Goal: Task Accomplishment & Management: Complete application form

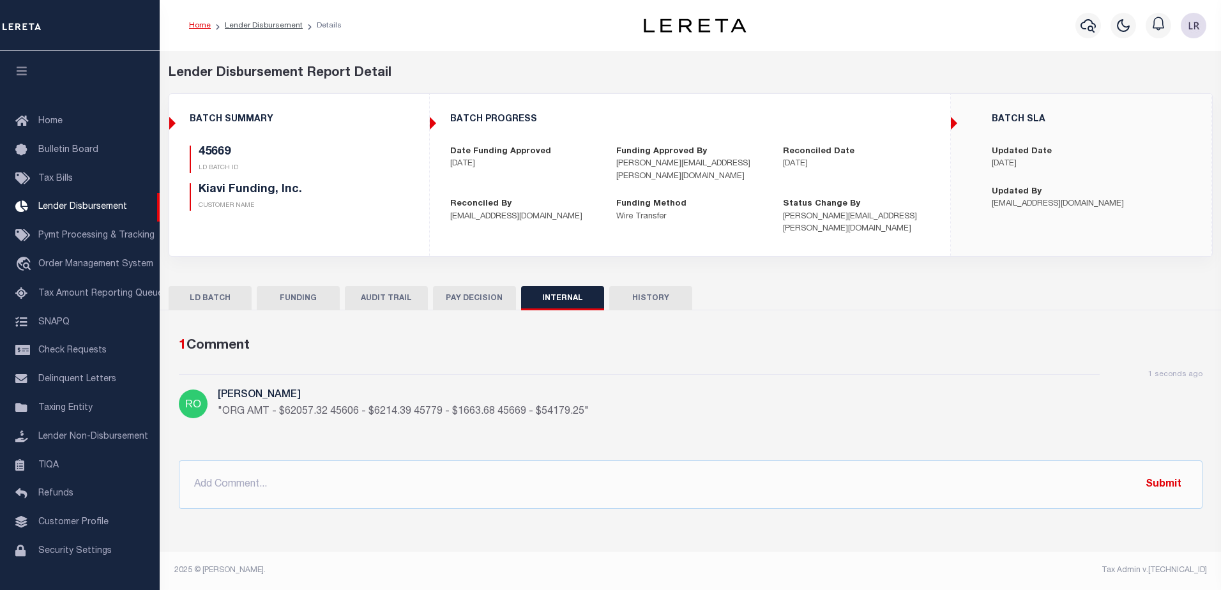
scroll to position [22, 0]
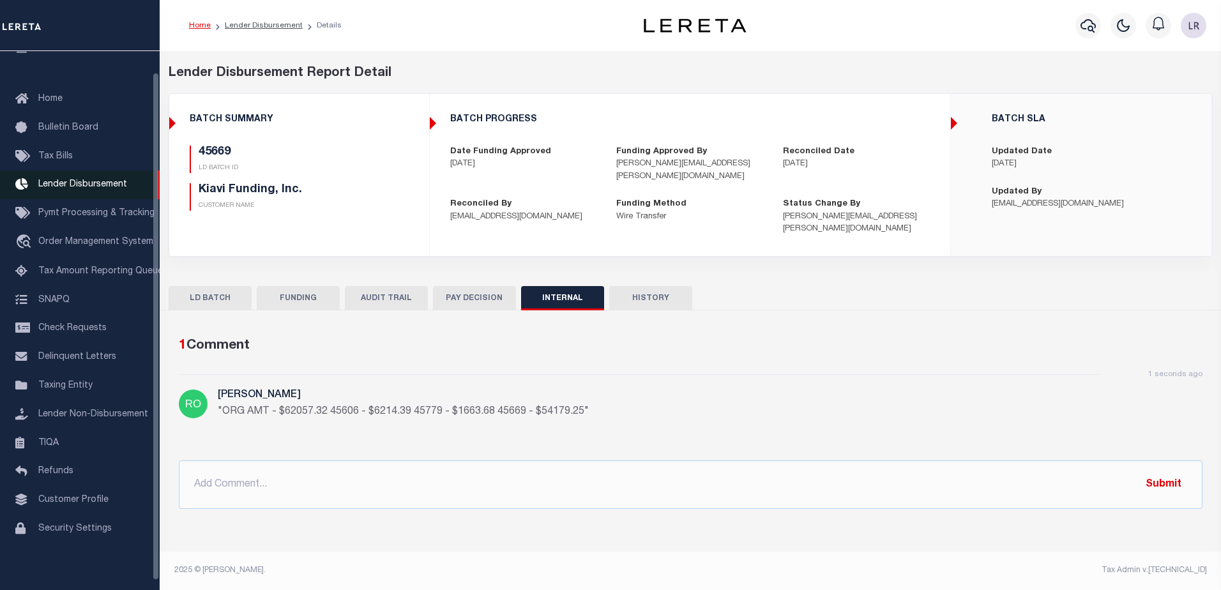
click at [85, 181] on span "Lender Disbursement" at bounding box center [82, 184] width 89 height 9
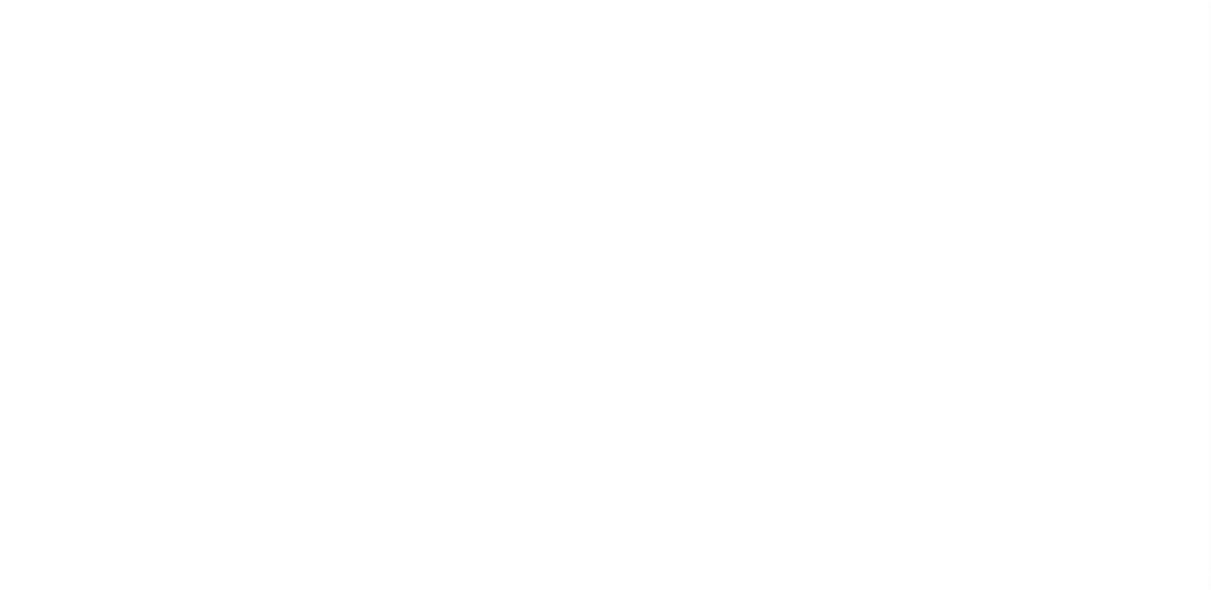
scroll to position [22, 0]
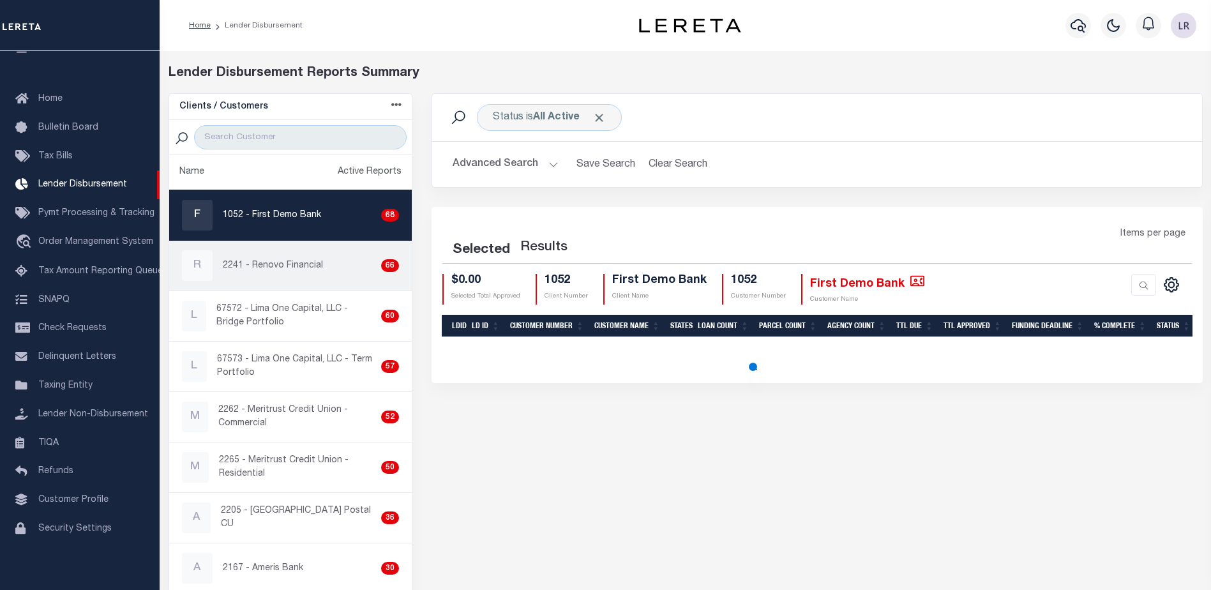
click at [292, 273] on div "R 2241 - Renovo Financial 66" at bounding box center [291, 265] width 218 height 31
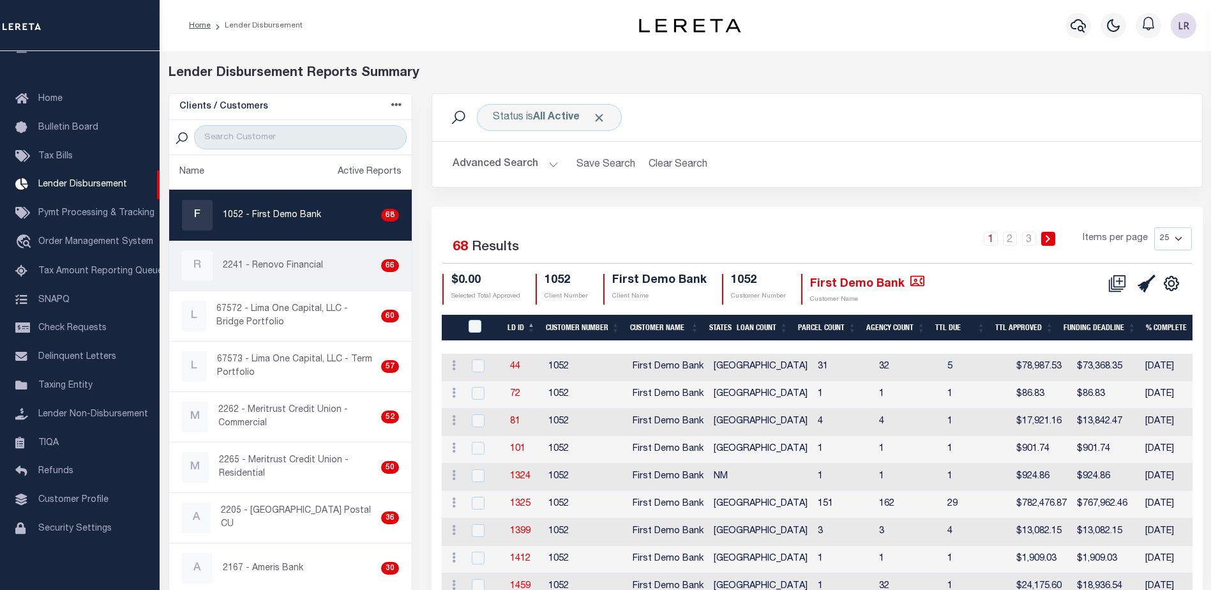
checkbox input "true"
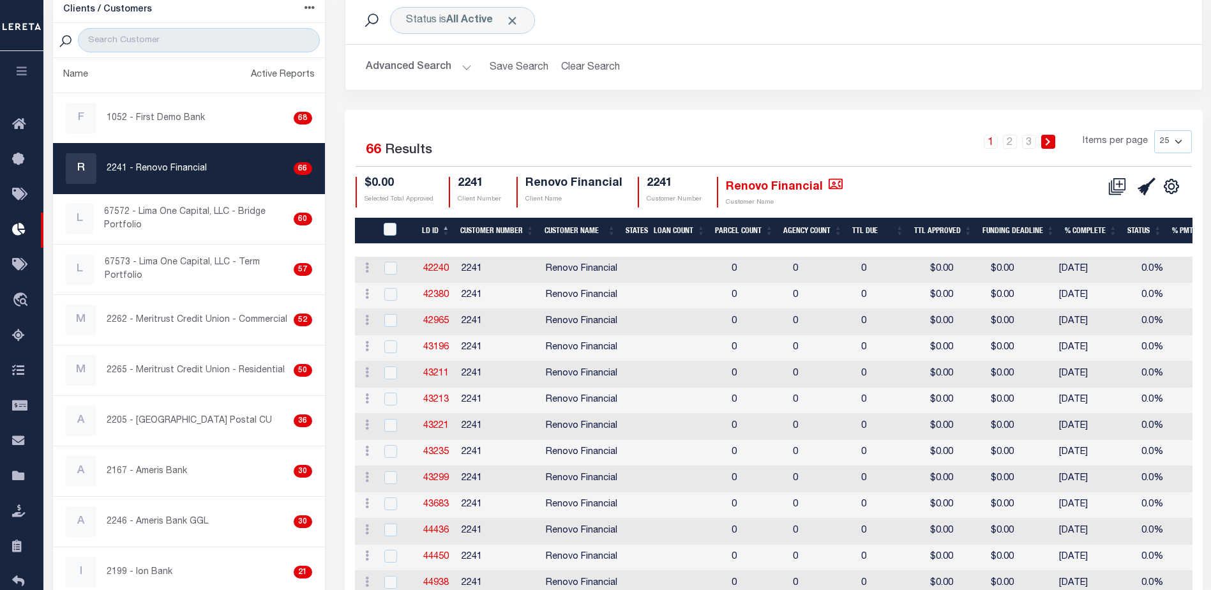
scroll to position [192, 0]
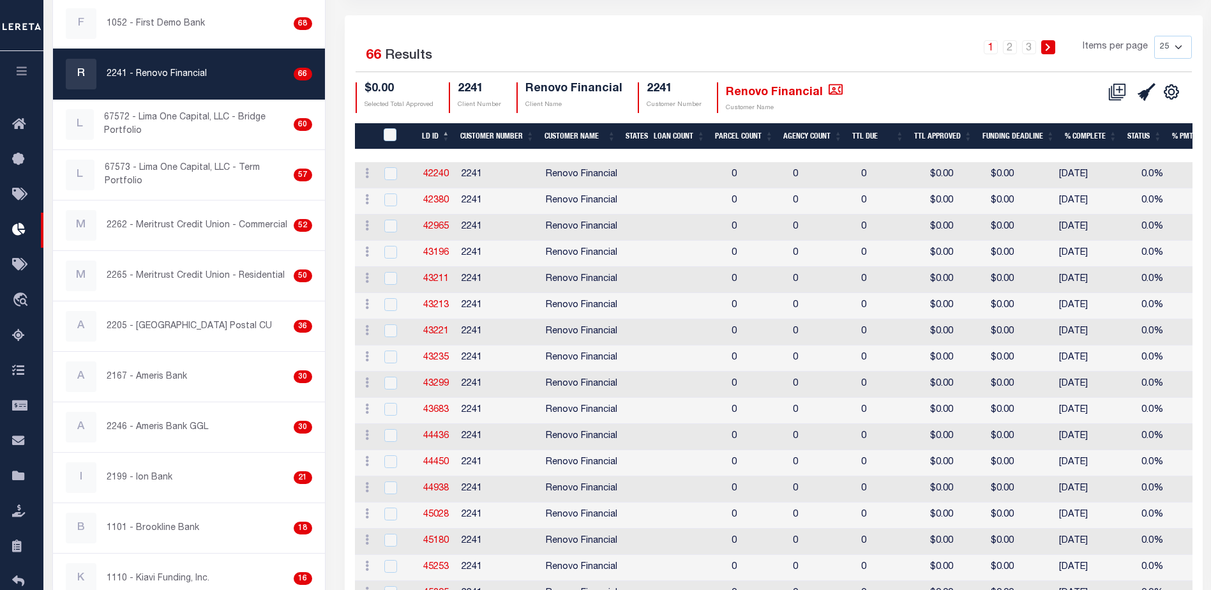
click at [445, 133] on th "LD ID" at bounding box center [436, 136] width 38 height 26
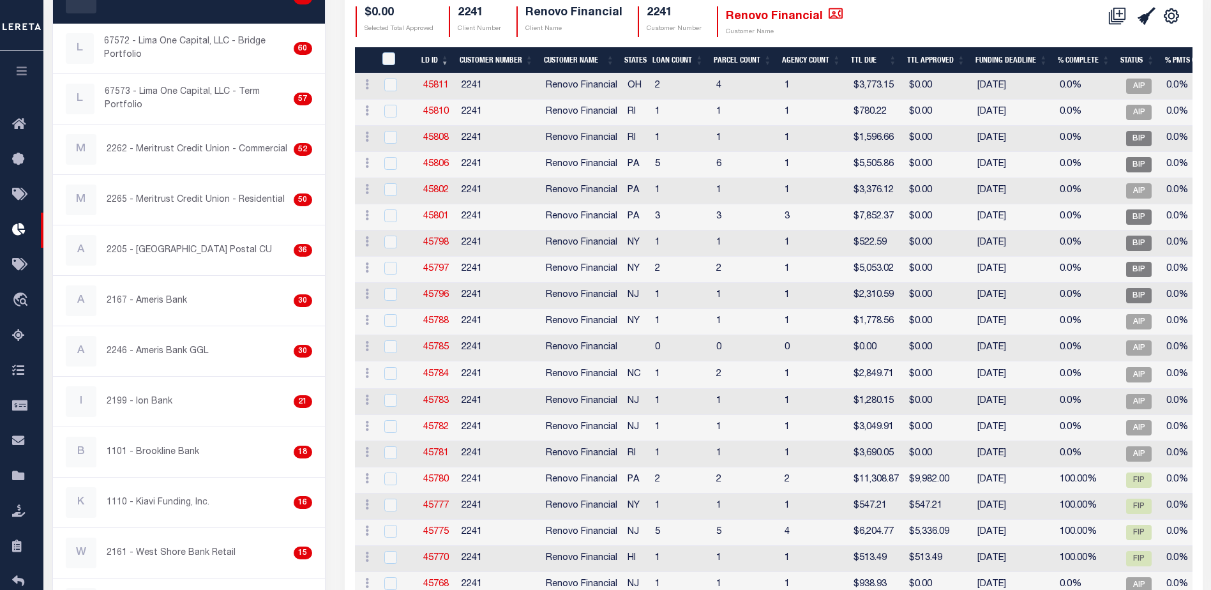
scroll to position [158, 0]
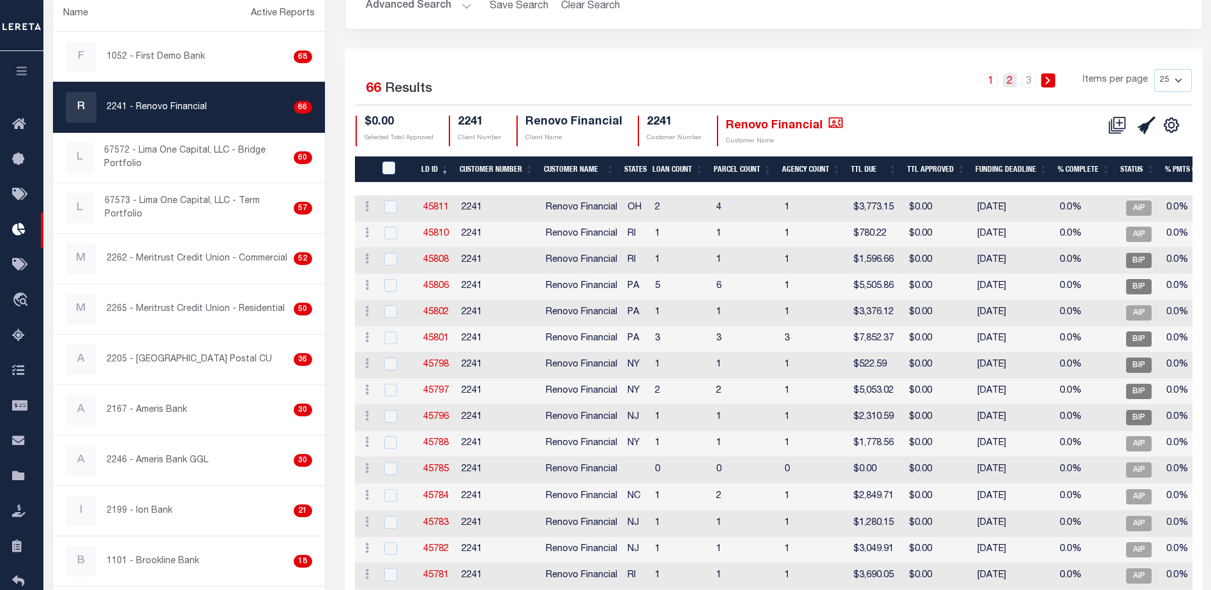
click at [1011, 86] on link "2" at bounding box center [1010, 80] width 14 height 14
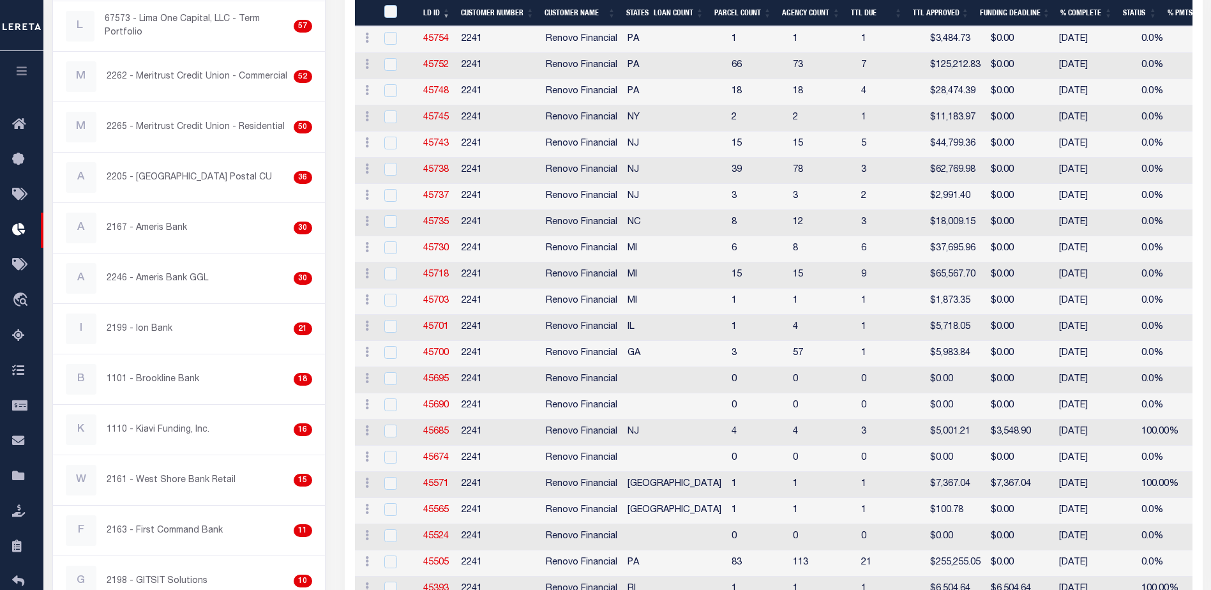
scroll to position [220, 0]
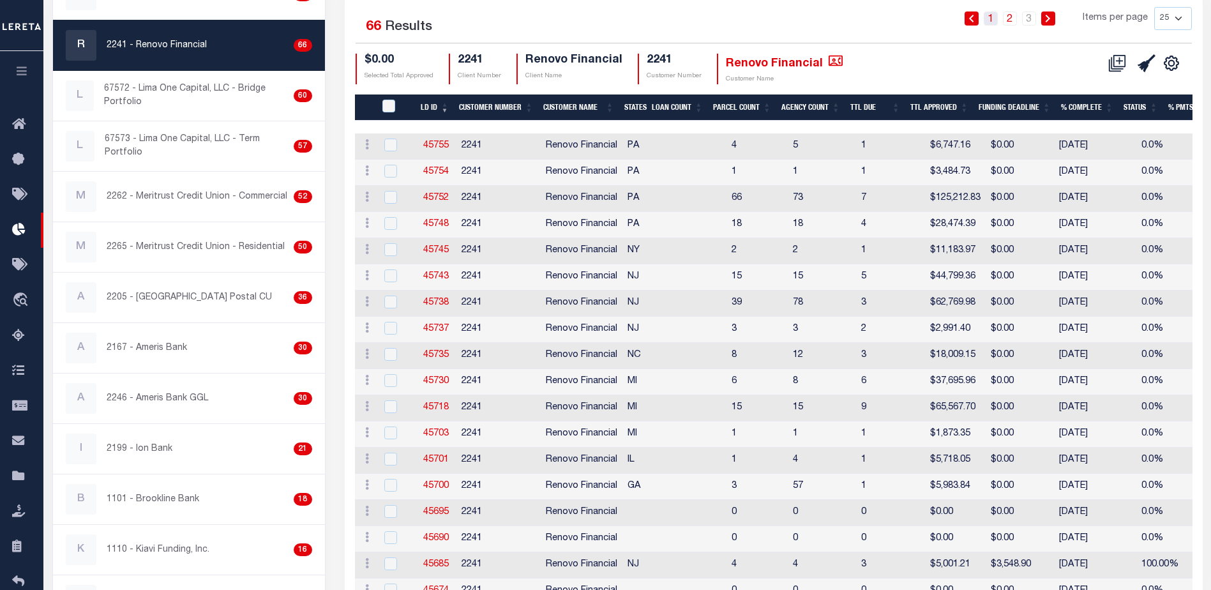
click at [992, 16] on link "1" at bounding box center [991, 18] width 14 height 14
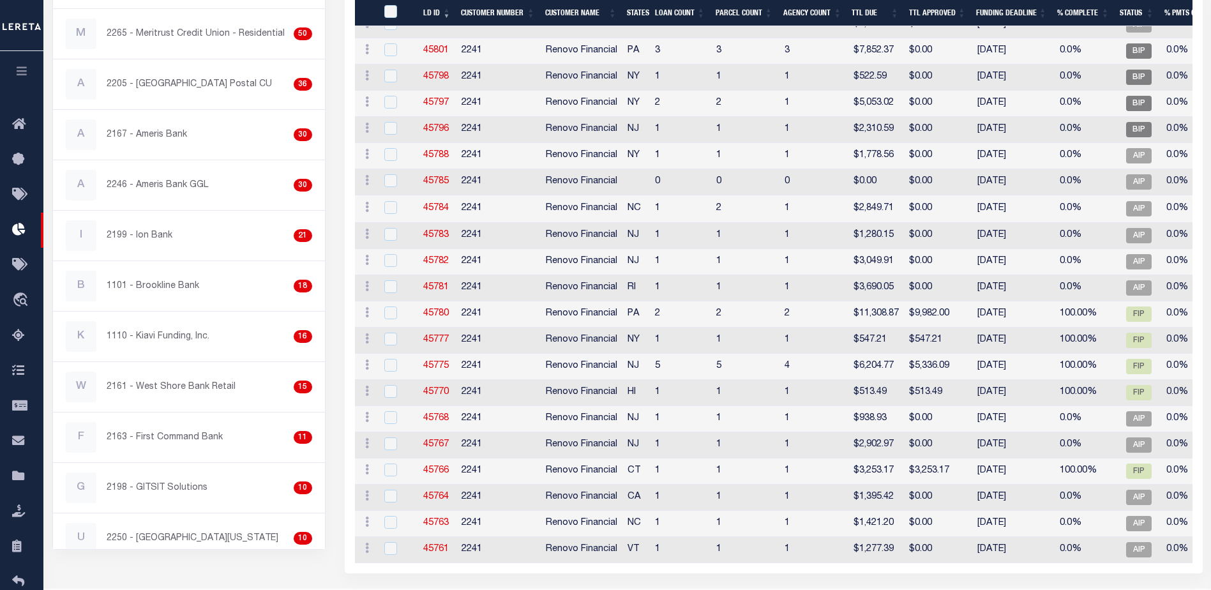
scroll to position [478, 0]
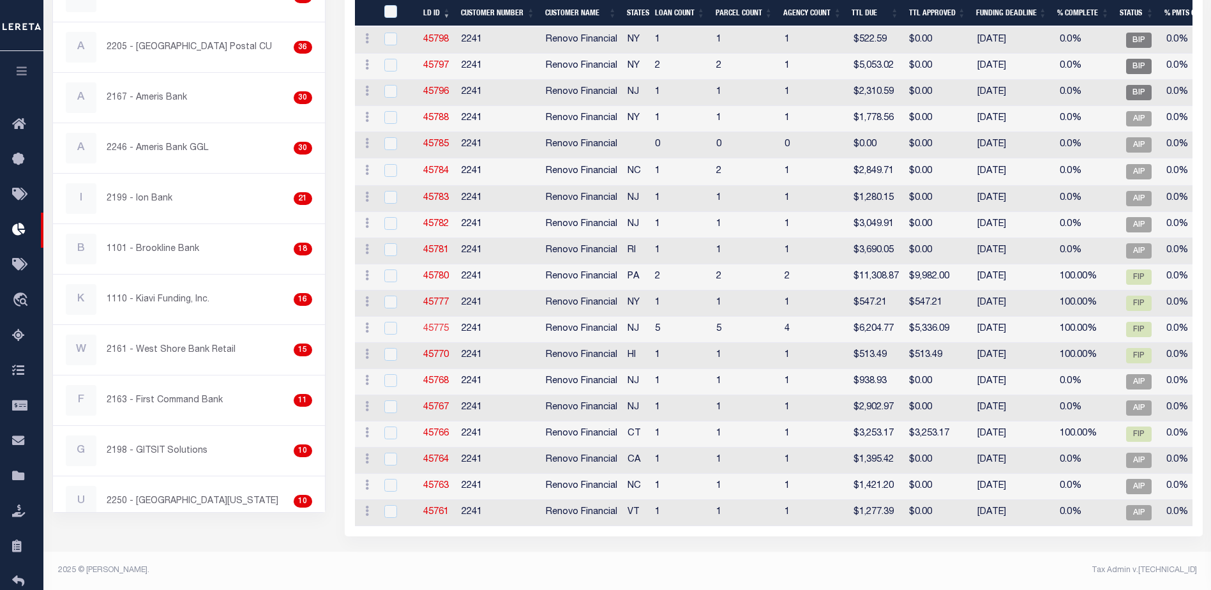
click at [443, 324] on link "45775" at bounding box center [436, 328] width 26 height 9
checkbox input "true"
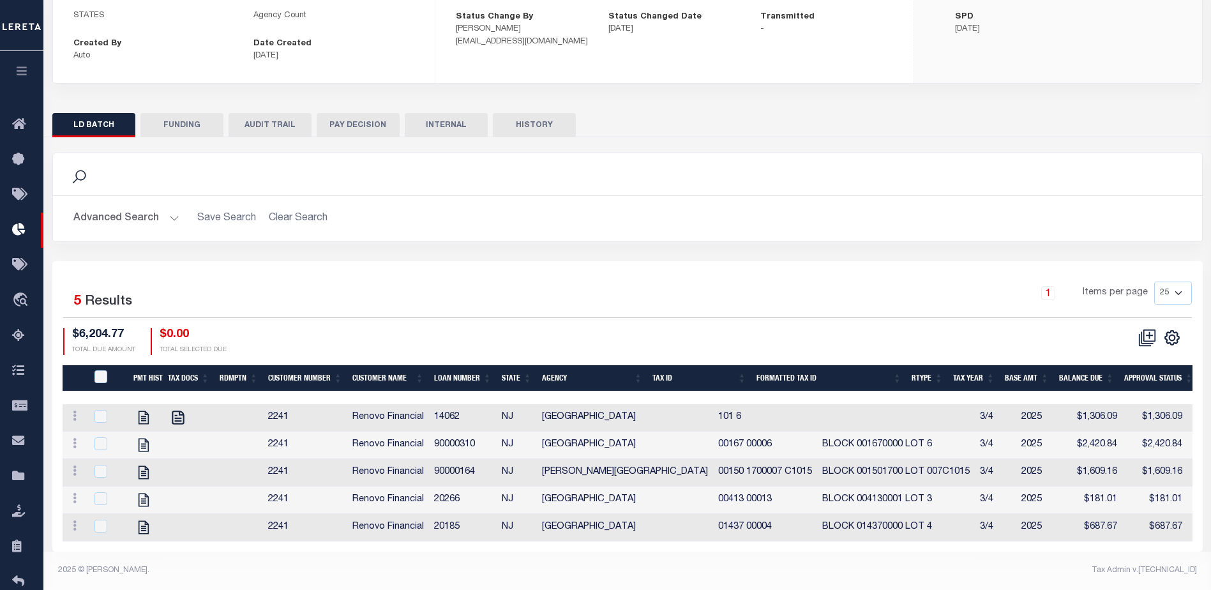
scroll to position [187, 0]
click at [29, 230] on icon at bounding box center [22, 230] width 20 height 16
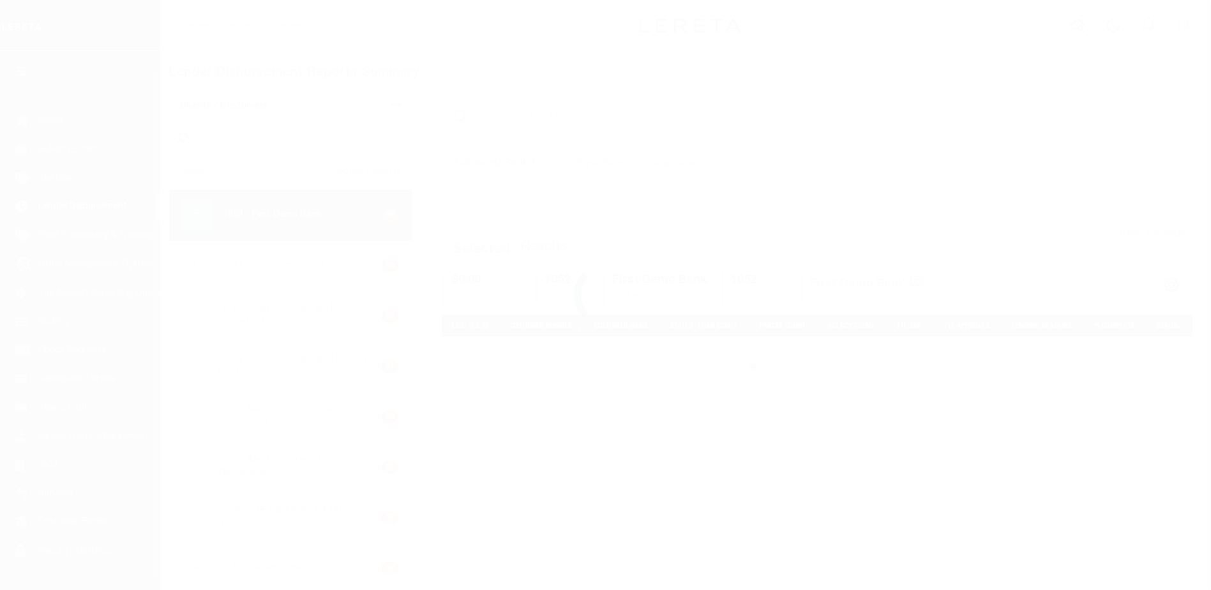
scroll to position [22, 0]
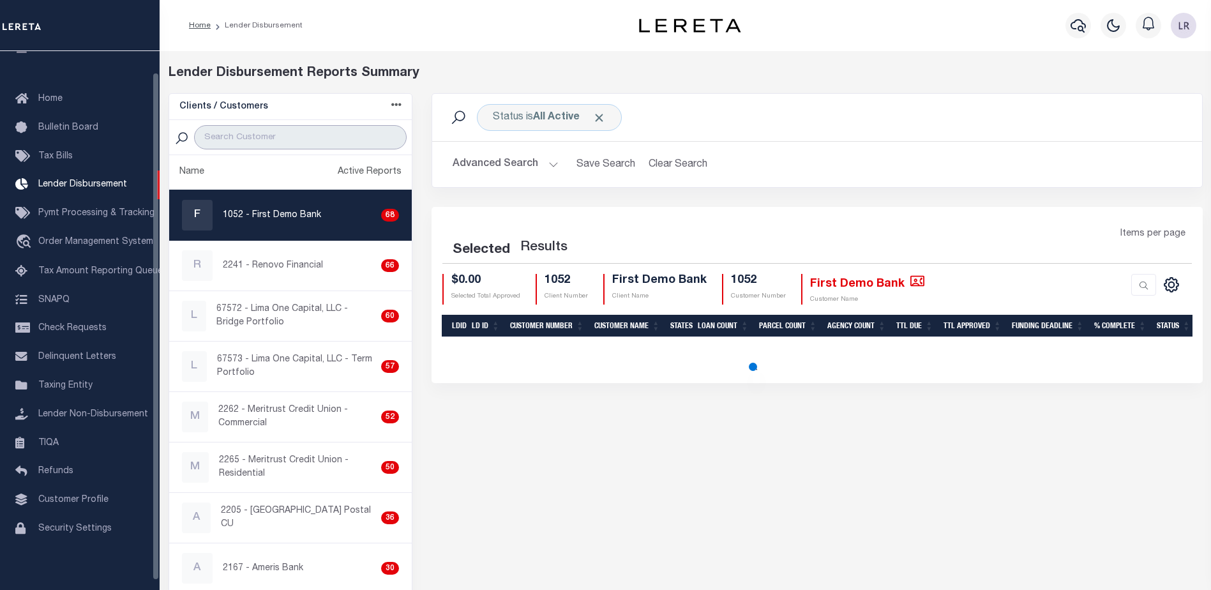
click at [339, 143] on input "search" at bounding box center [300, 137] width 213 height 24
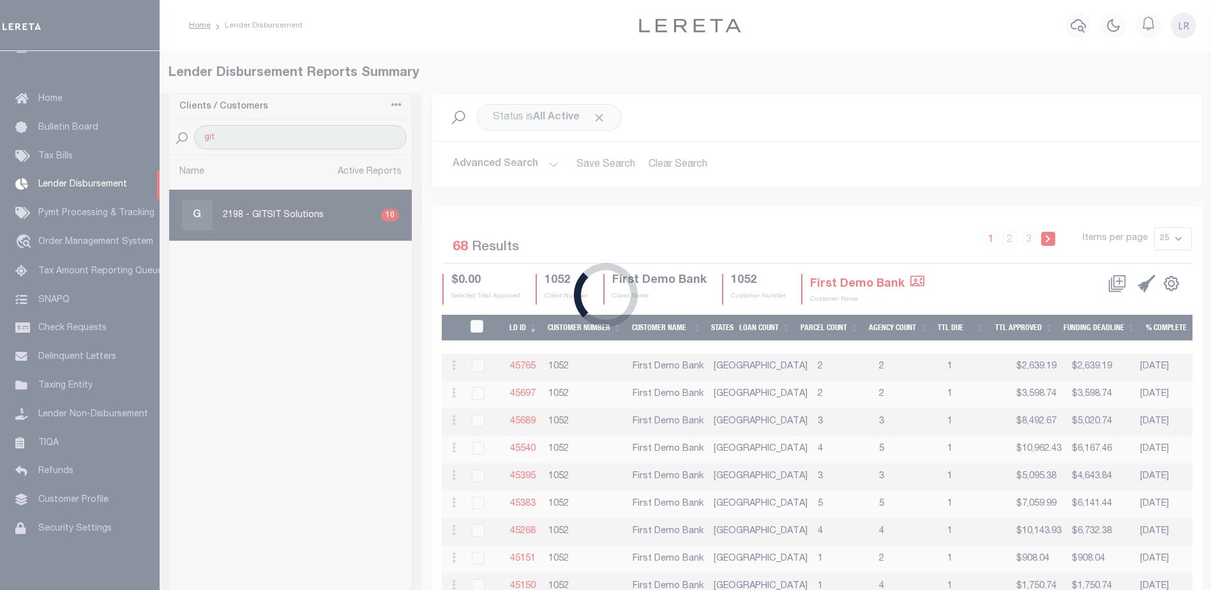
type input "GITSIT"
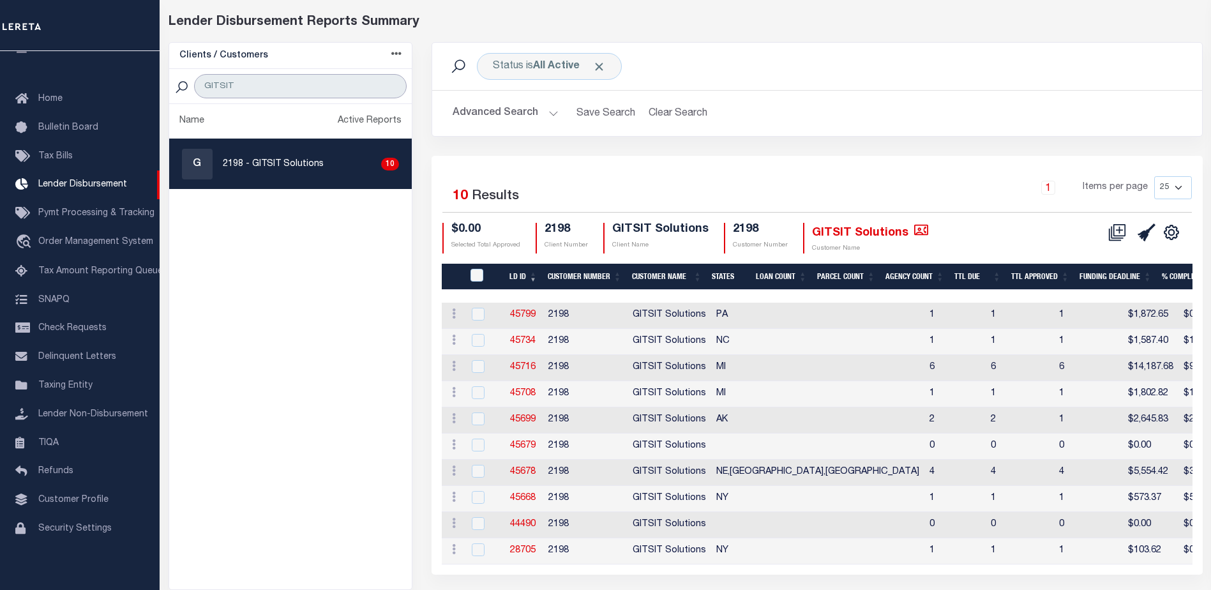
scroll to position [64, 0]
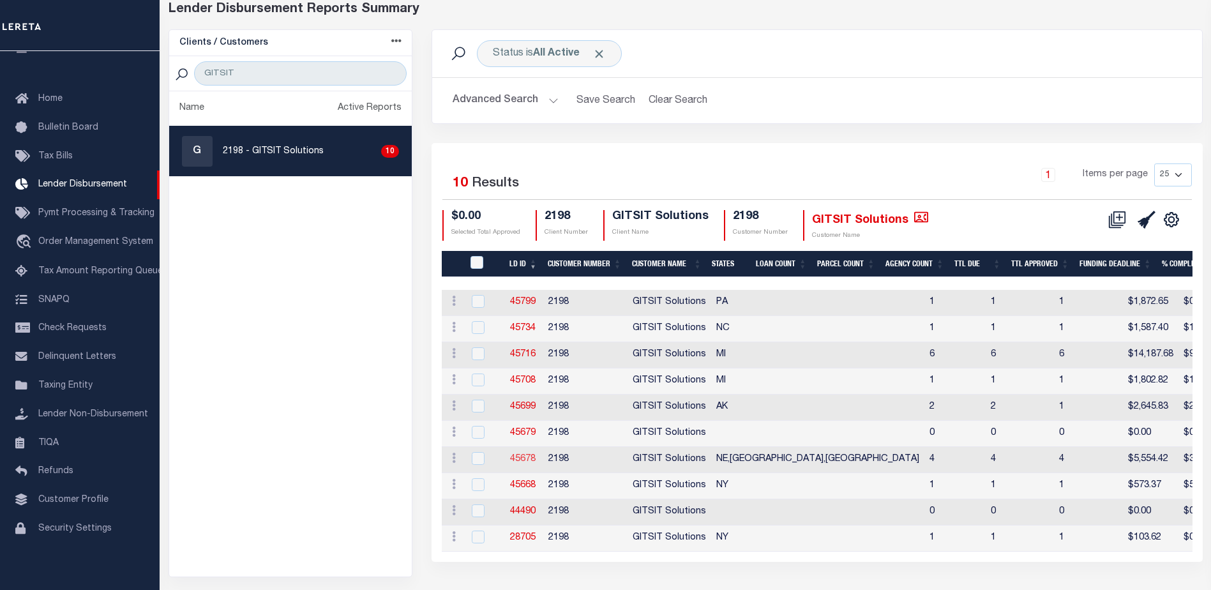
click at [521, 457] on link "45678" at bounding box center [523, 459] width 26 height 9
checkbox input "true"
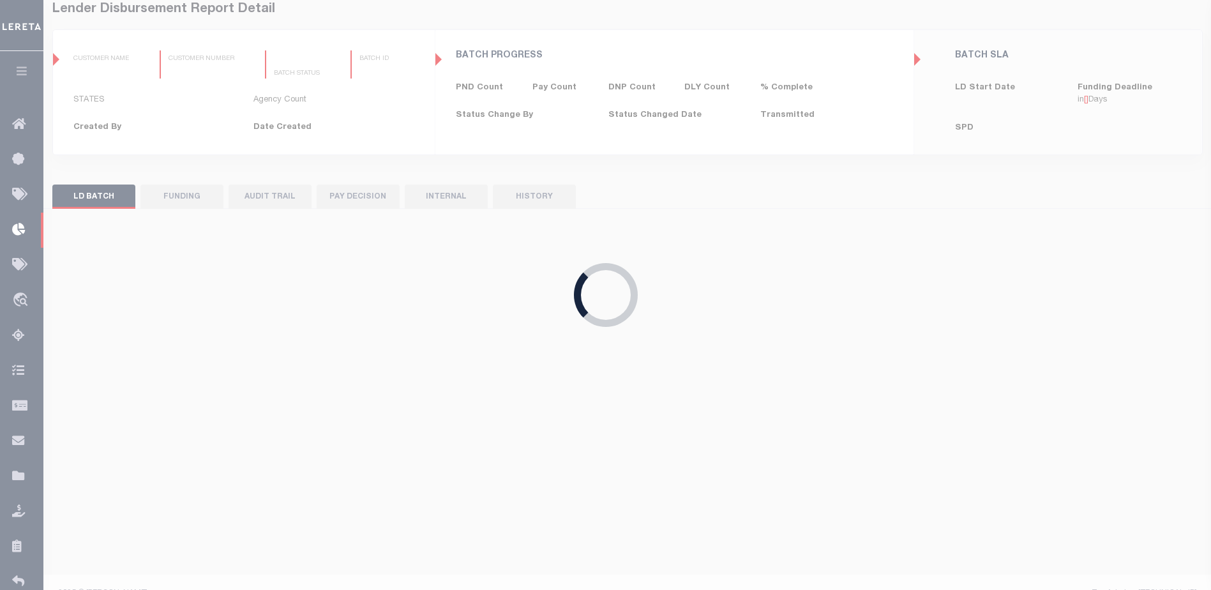
type input "$0.00"
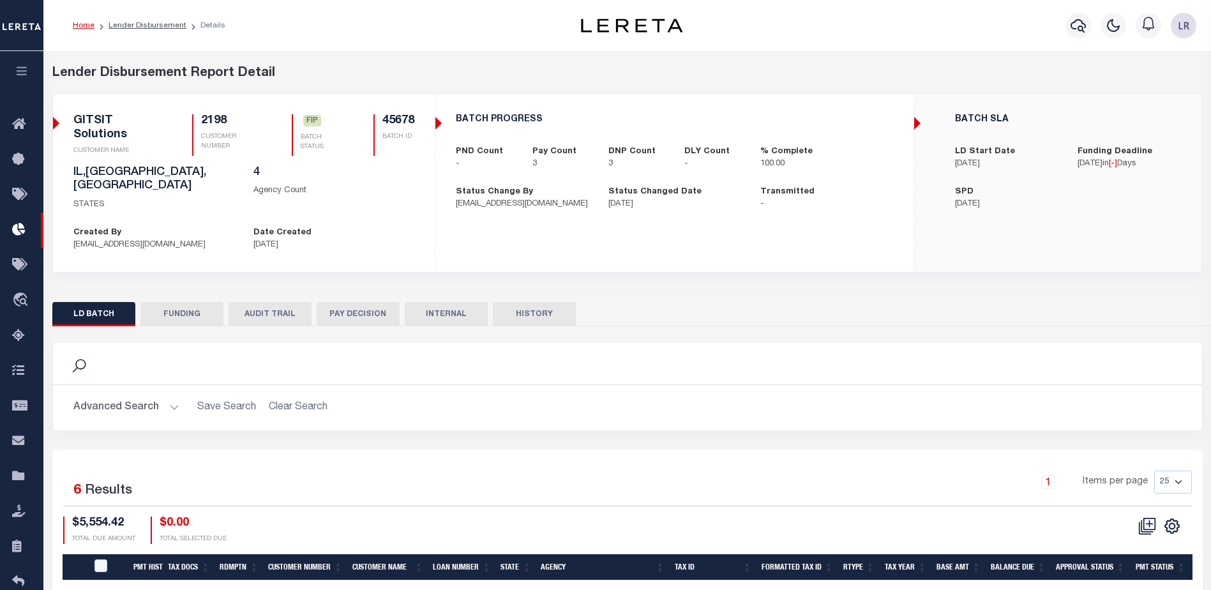
click at [152, 271] on div "Lender Disbursement Report Detail 2198 CLIENT NUMBER GITSIT Solutions CLIENT NA…" at bounding box center [628, 178] width 1170 height 228
click at [171, 302] on button "FUNDING" at bounding box center [181, 314] width 83 height 24
type input "$3,626.16"
type input "$0"
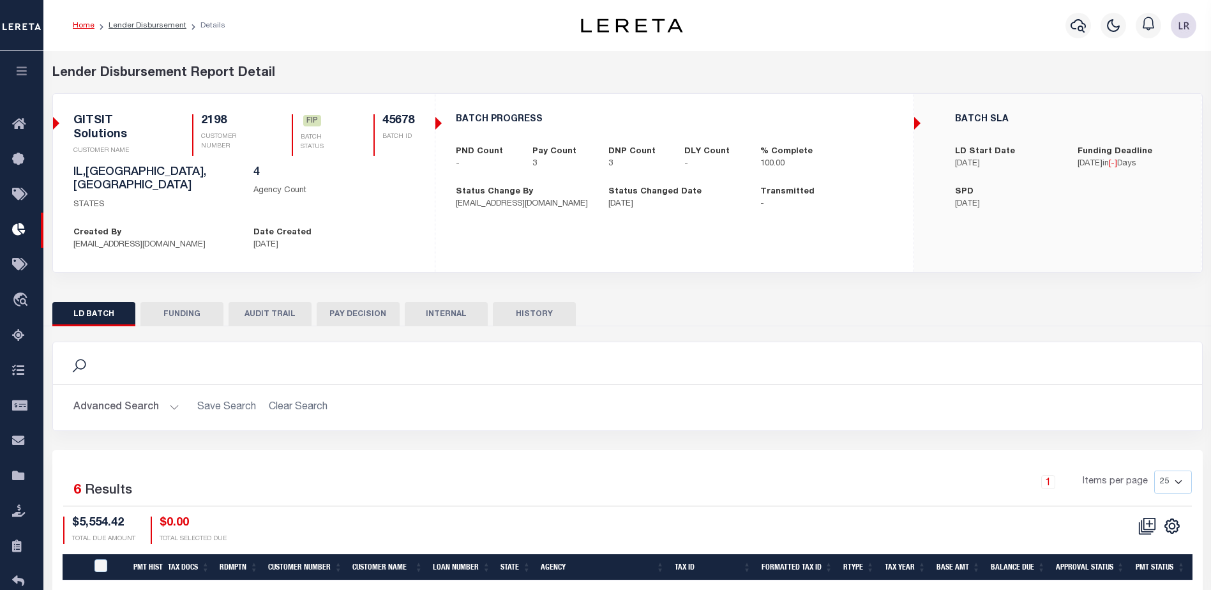
type input "[DATE]"
select select "100"
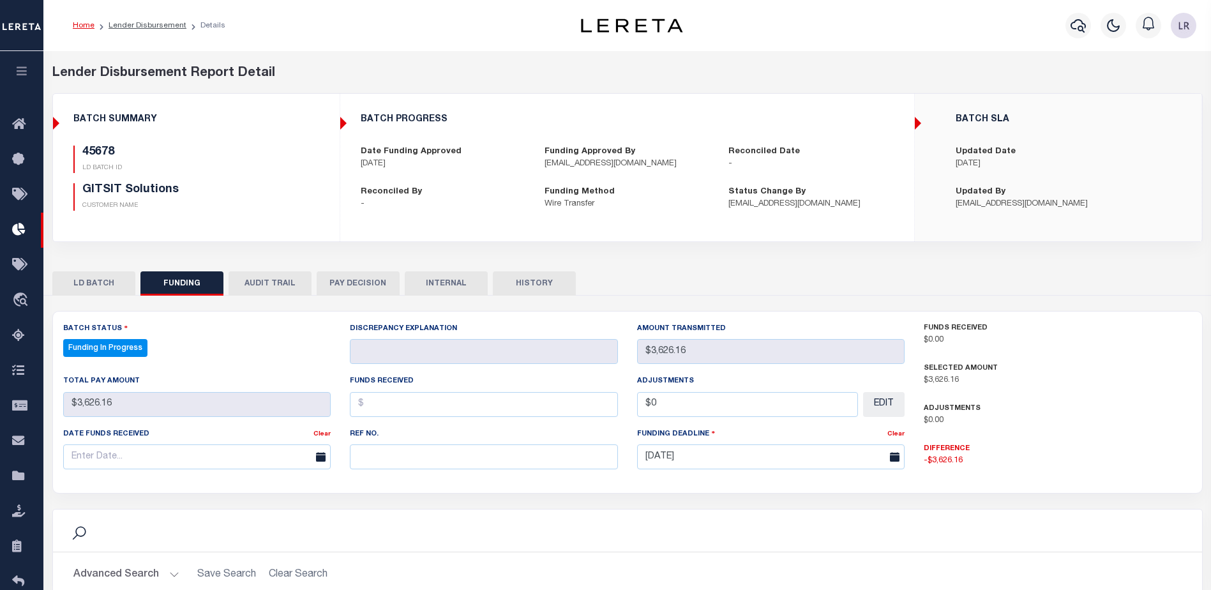
select select "100"
click at [418, 457] on input "text" at bounding box center [484, 456] width 268 height 25
paste input "53100303822120"
type input "53100303822120"
click at [376, 399] on input "text" at bounding box center [484, 404] width 268 height 25
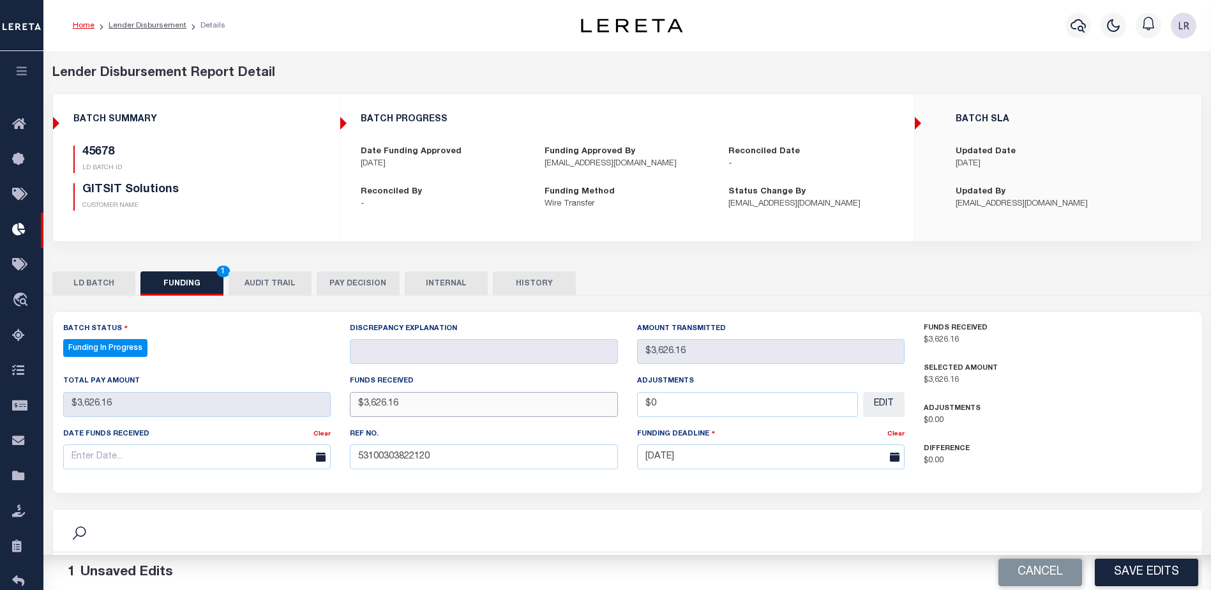
type input "$3,626.16"
click at [271, 466] on input "text" at bounding box center [197, 456] width 268 height 25
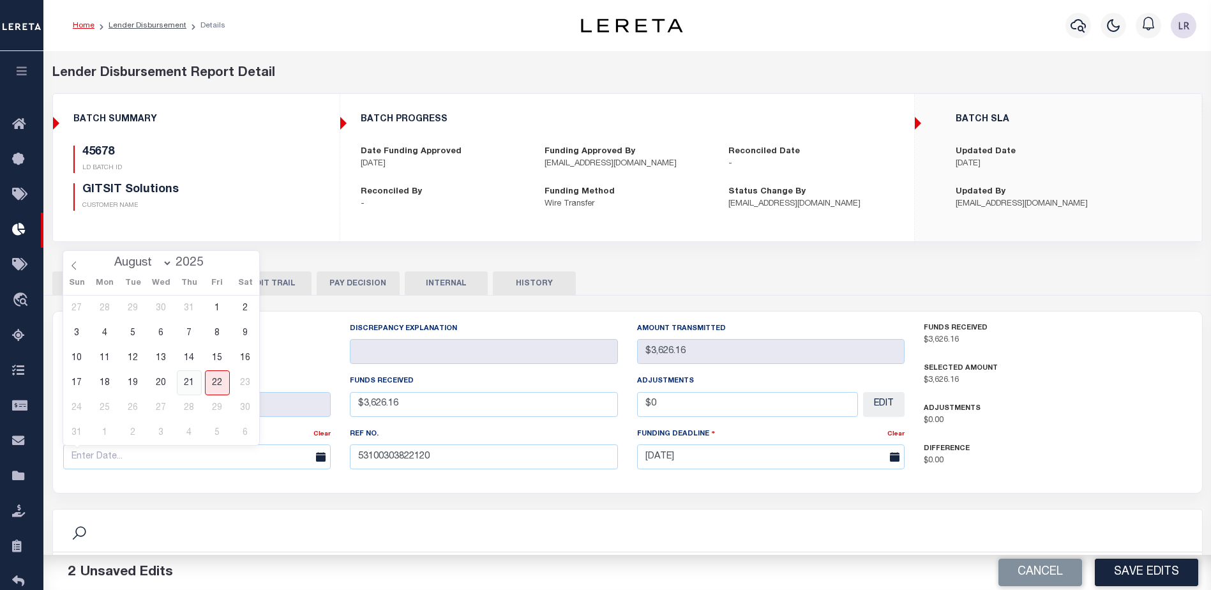
click at [194, 384] on span "21" at bounding box center [189, 382] width 25 height 25
type input "[DATE]"
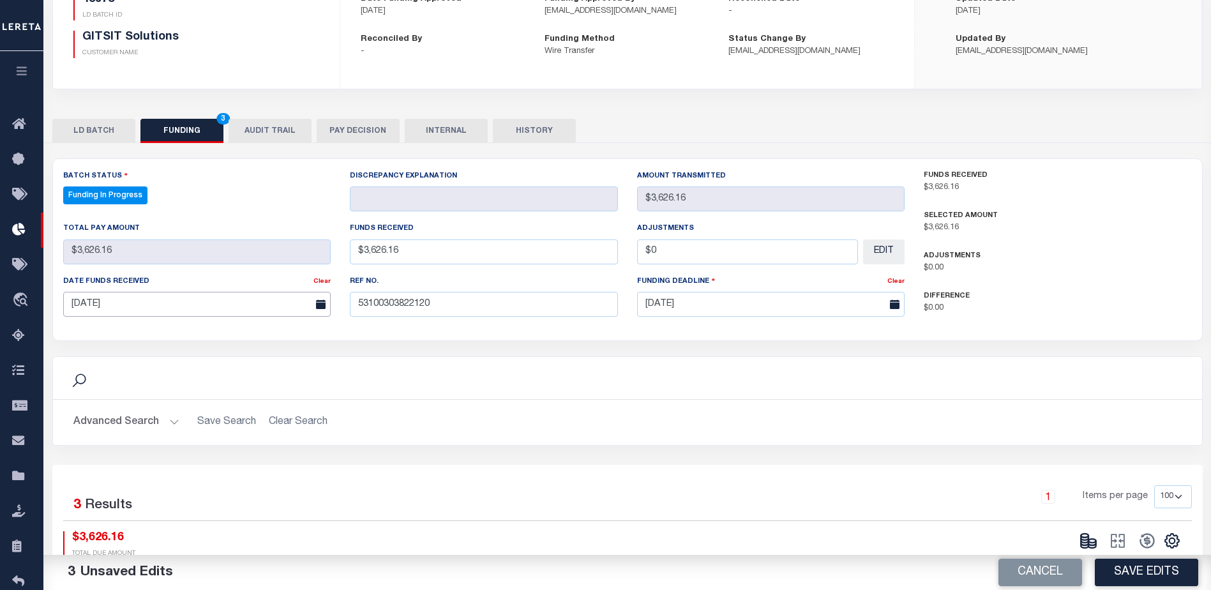
scroll to position [192, 0]
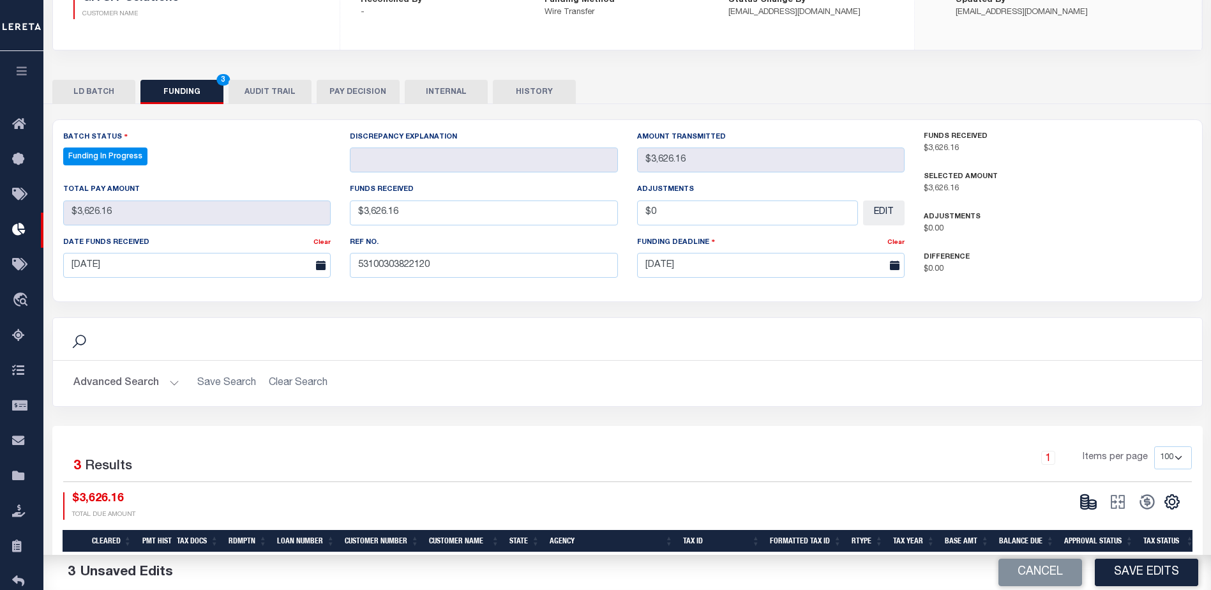
click at [1161, 570] on button "Save Edits" at bounding box center [1146, 572] width 103 height 27
type input "$3,626.16"
type input "$0"
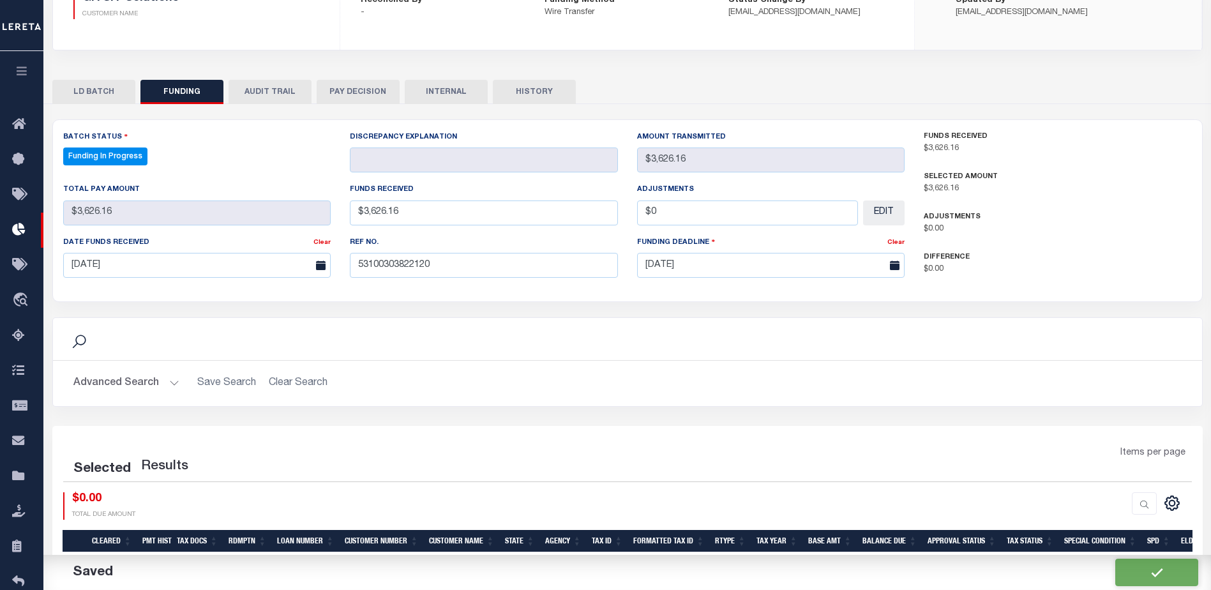
select select "100"
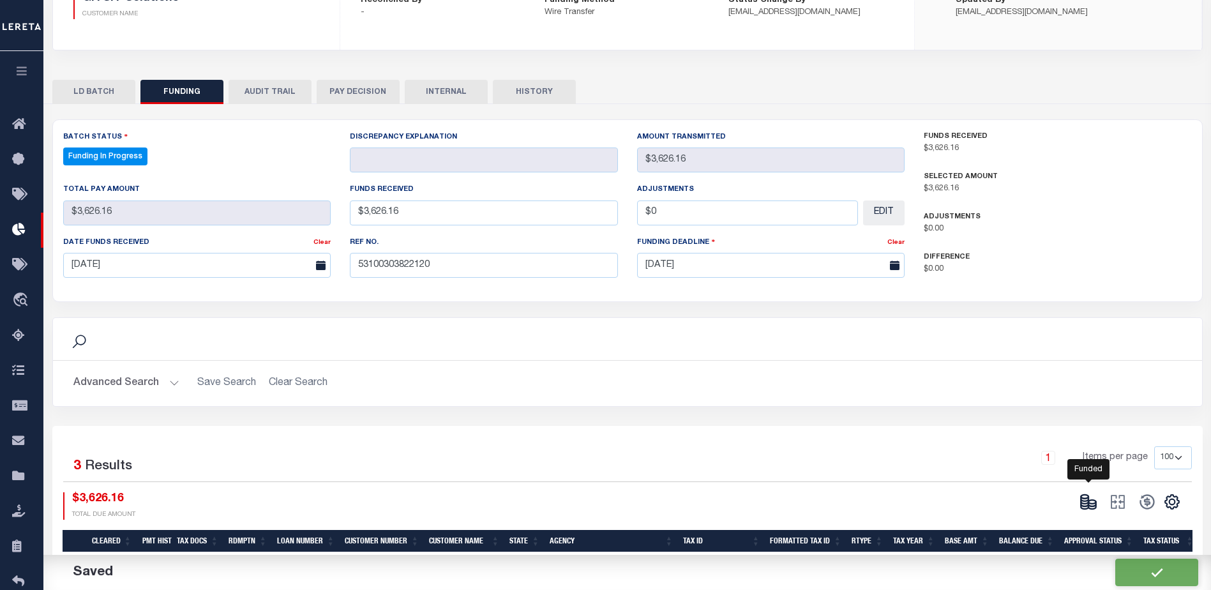
click at [1083, 506] on icon at bounding box center [1085, 504] width 8 height 4
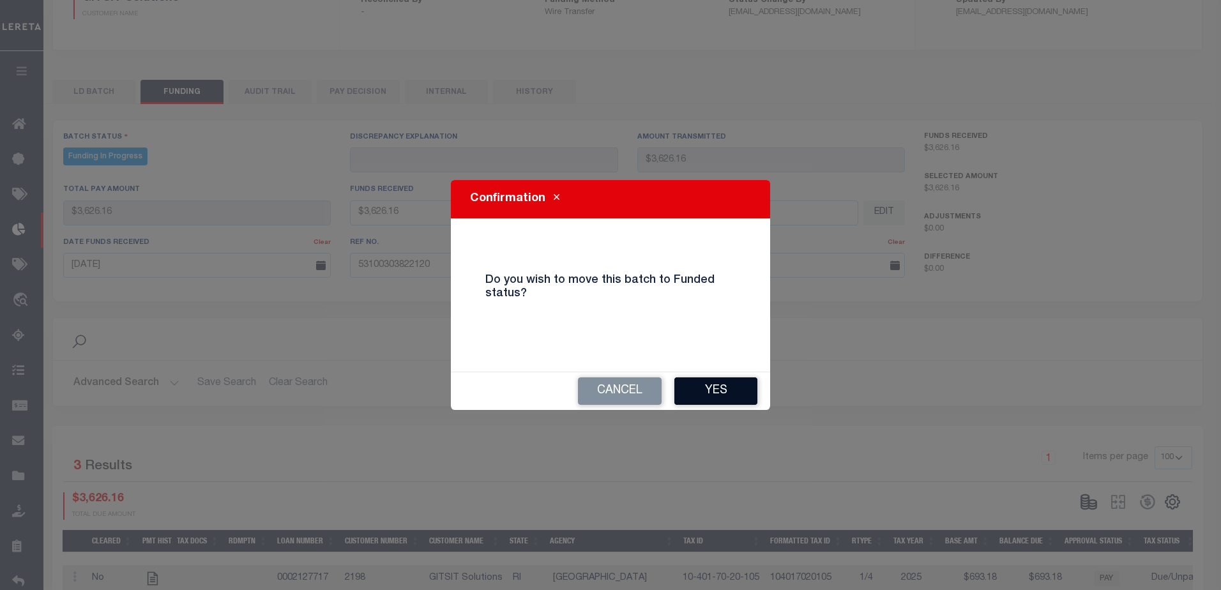
click at [724, 401] on button "Yes" at bounding box center [715, 390] width 83 height 27
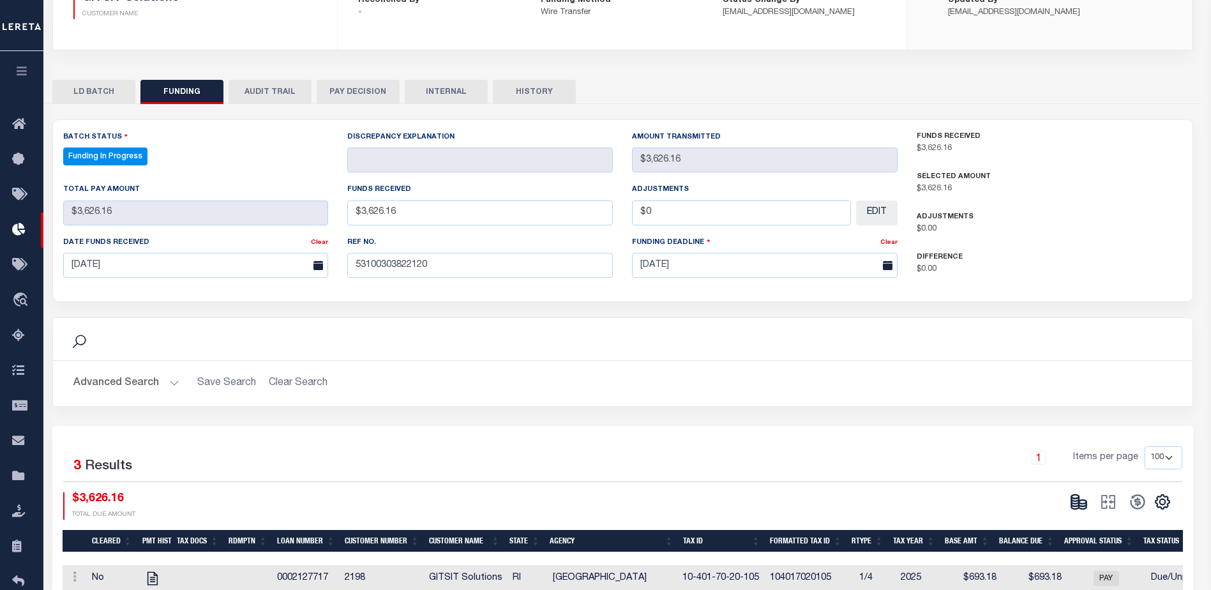
type input "$3,626.16"
type input "$0"
select select "100"
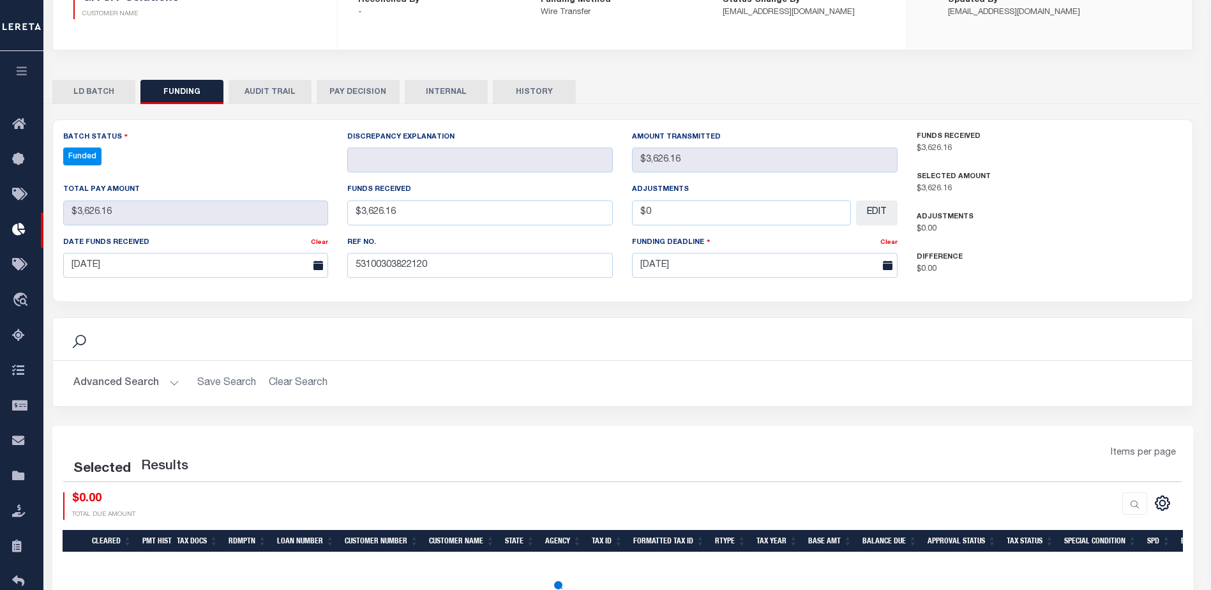
select select "100"
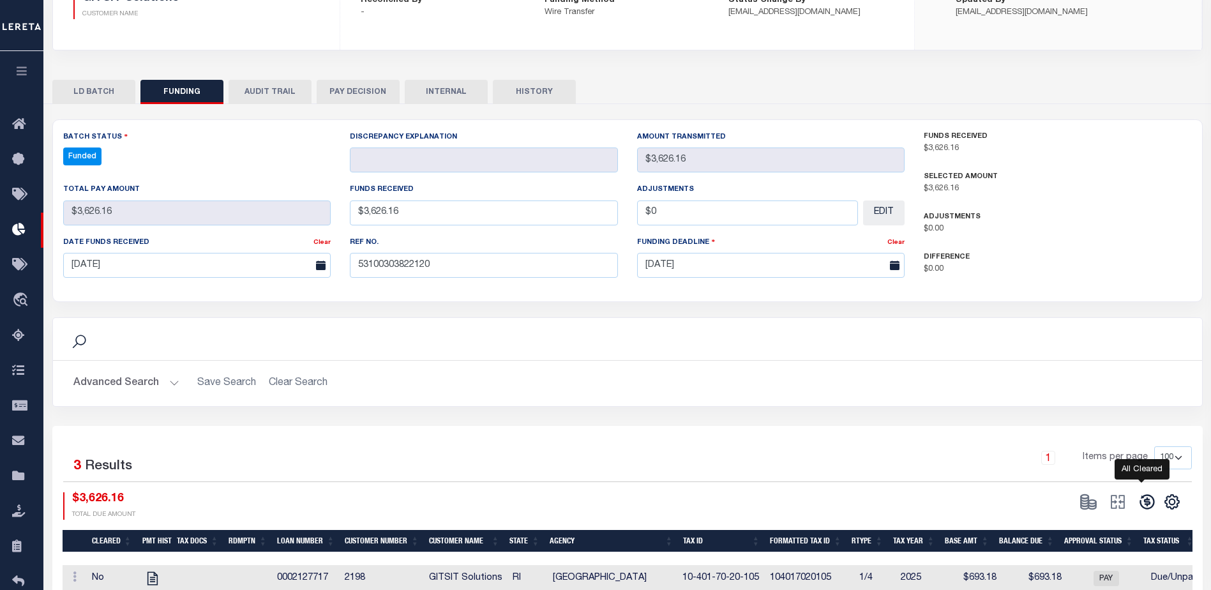
click at [1149, 503] on icon at bounding box center [1147, 502] width 15 height 15
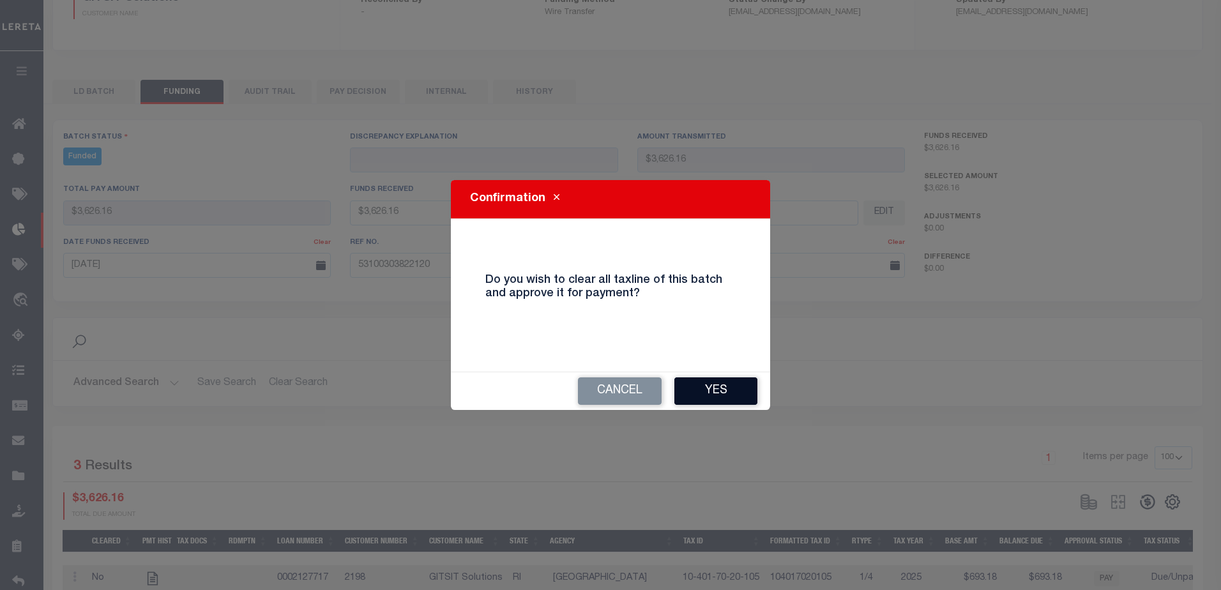
click at [702, 400] on button "Yes" at bounding box center [715, 390] width 83 height 27
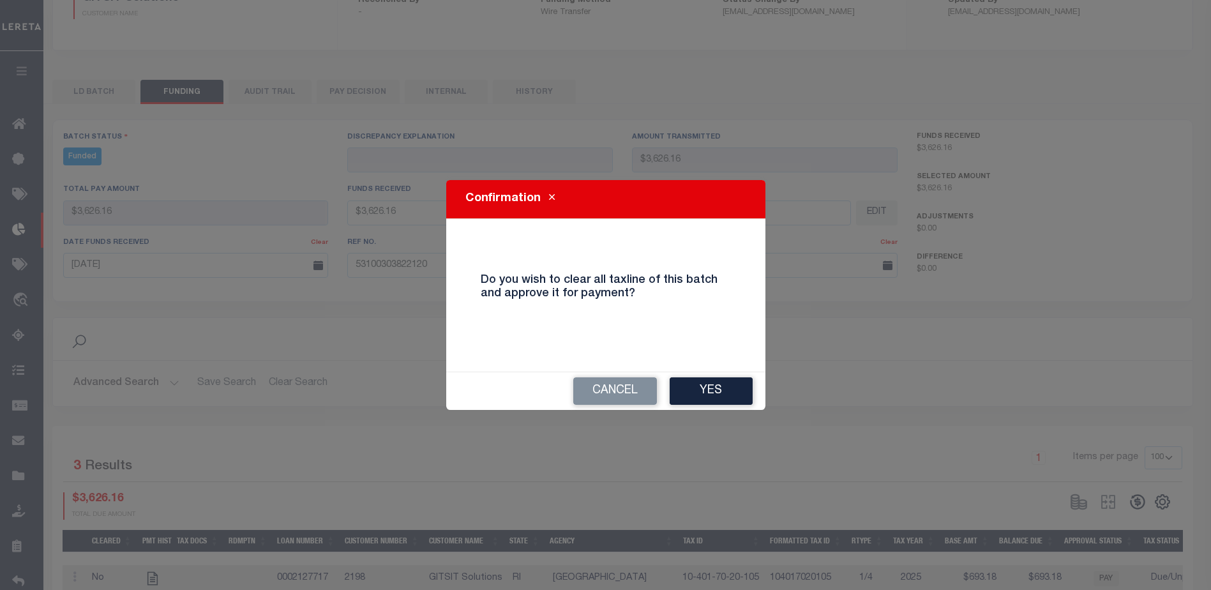
type input "$3,626.16"
type input "$0"
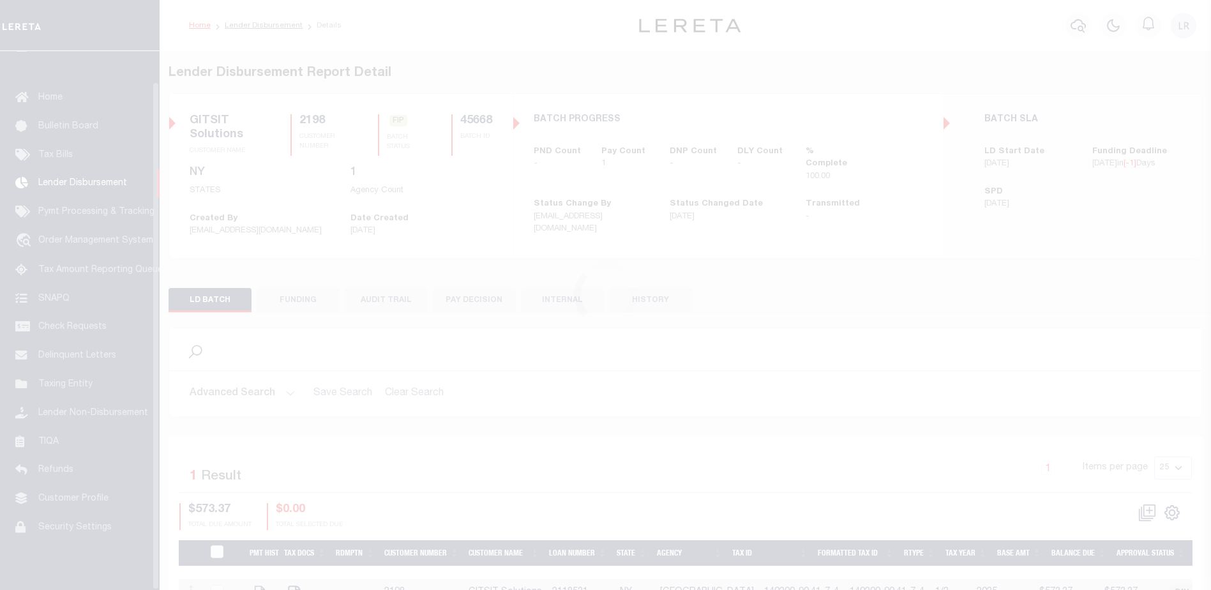
scroll to position [32, 0]
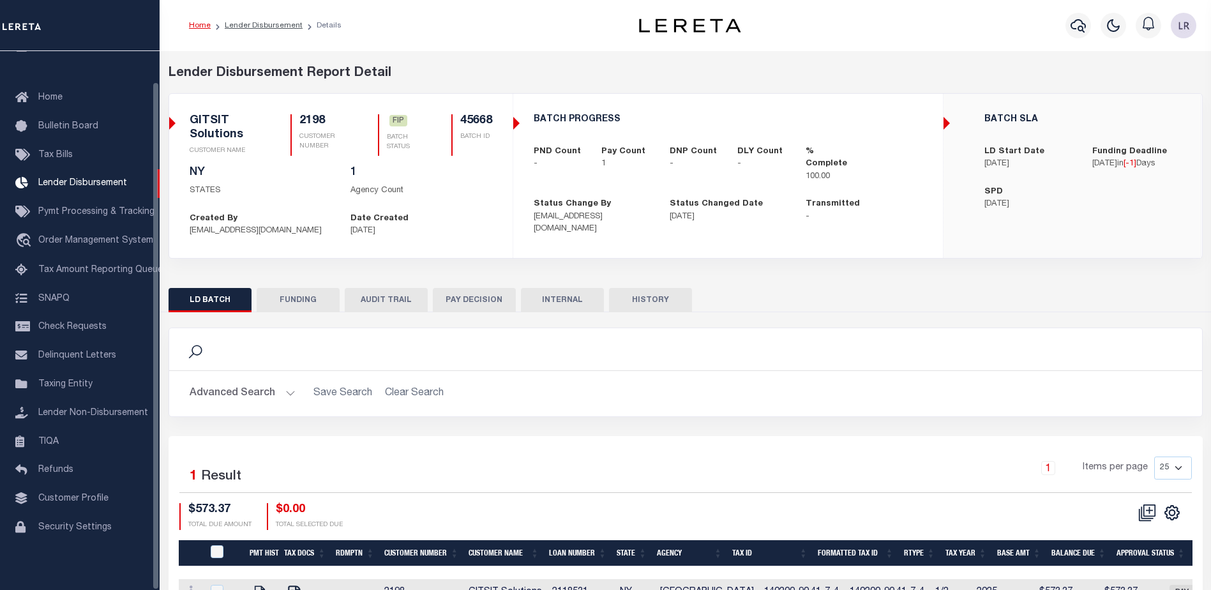
click at [305, 295] on button "FUNDING" at bounding box center [298, 300] width 83 height 24
select select "100"
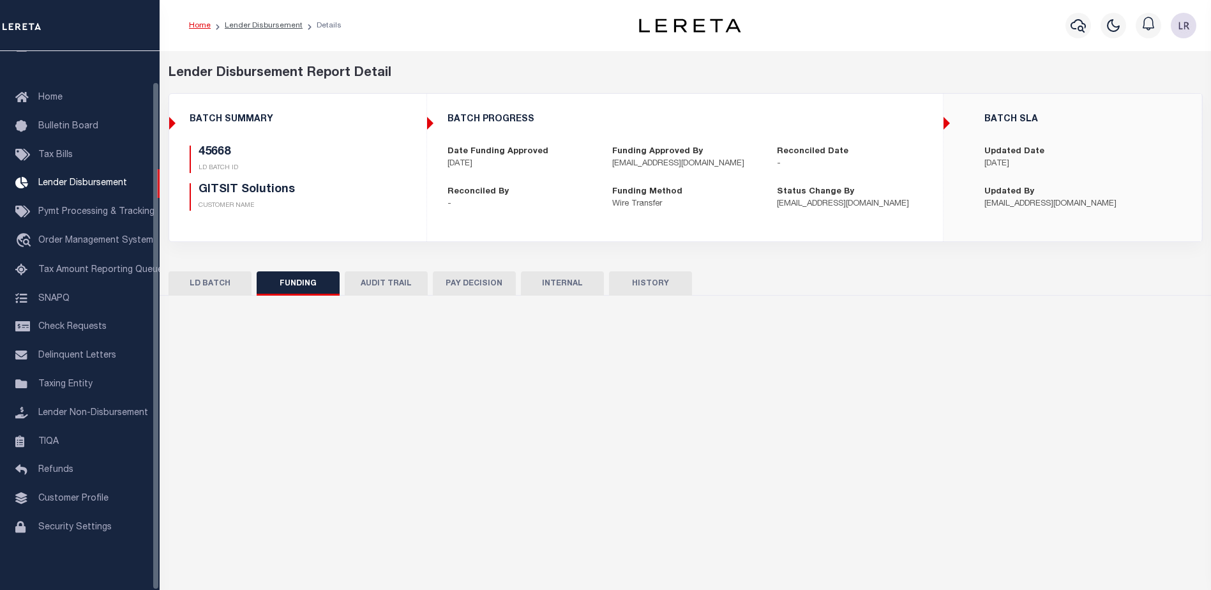
type input "$573.37"
type input "$0"
type input "[DATE]"
select select "100"
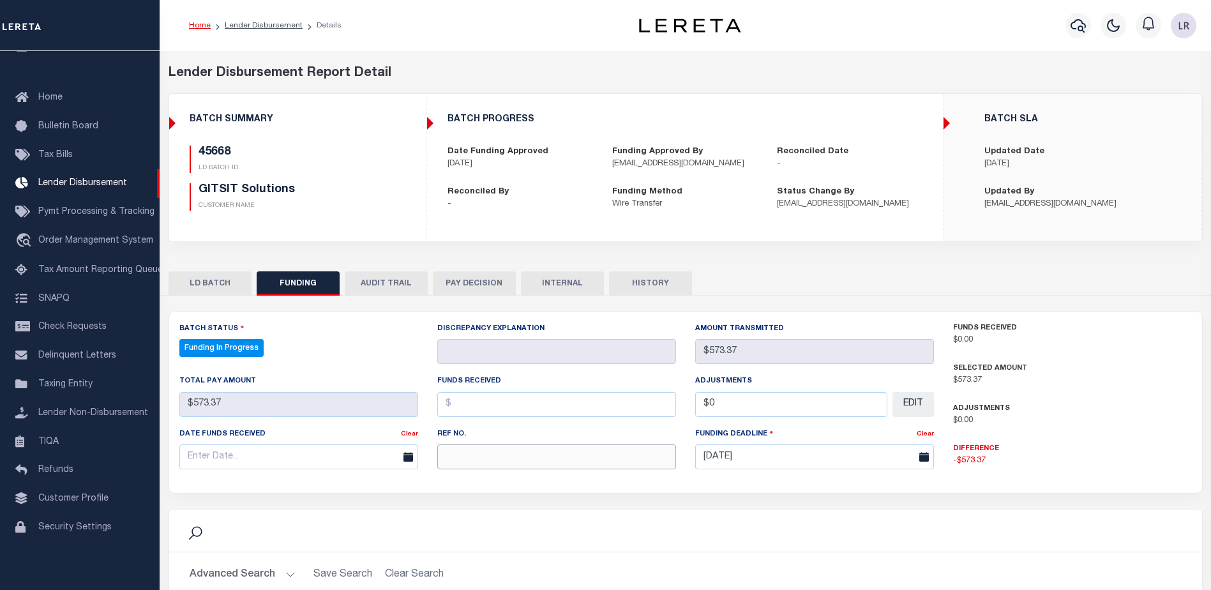
click at [470, 458] on input "text" at bounding box center [556, 456] width 239 height 25
paste input "53100303822120"
type input "53100303822120"
click at [461, 414] on input "text" at bounding box center [556, 404] width 239 height 25
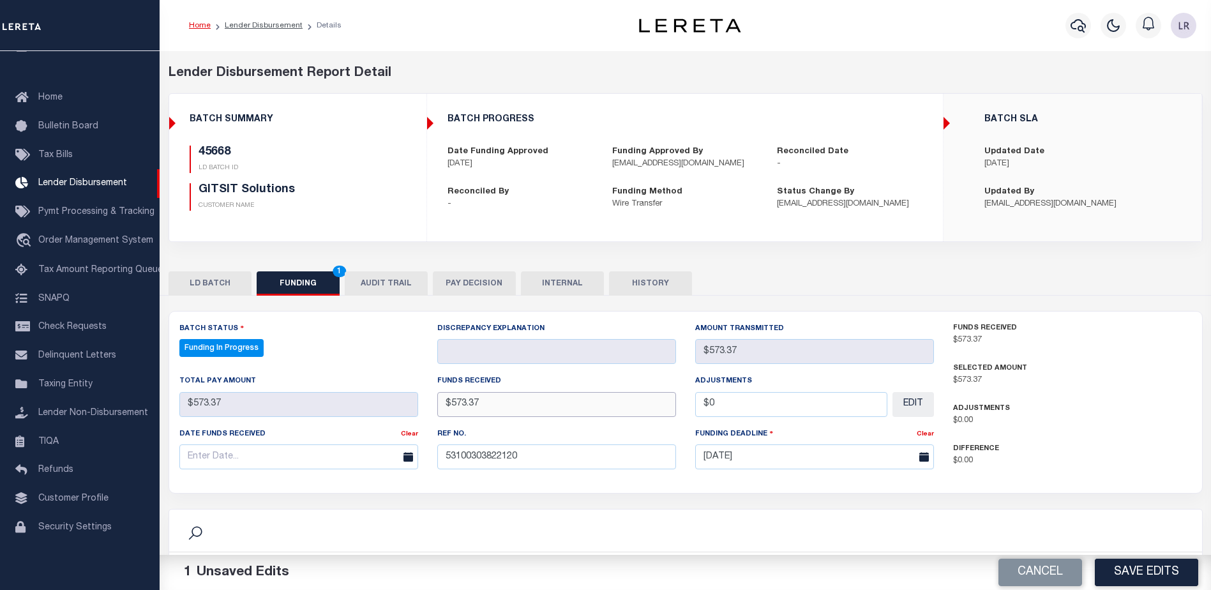
type input "$573.37"
click at [356, 467] on input "text" at bounding box center [298, 456] width 239 height 25
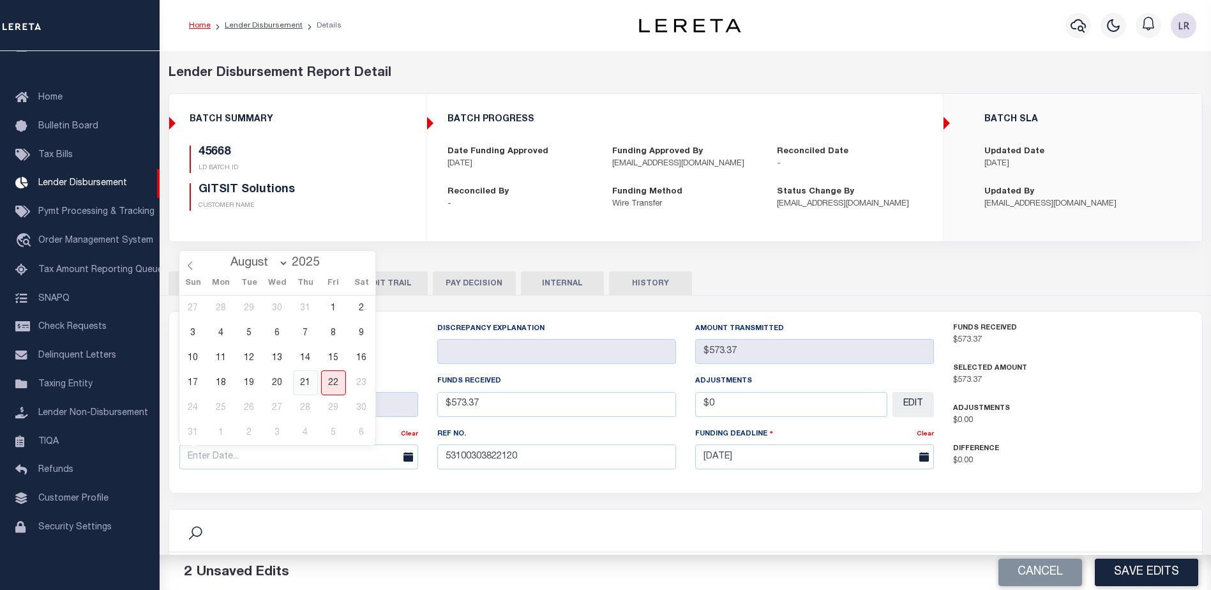
click at [308, 384] on span "21" at bounding box center [305, 382] width 25 height 25
type input "[DATE]"
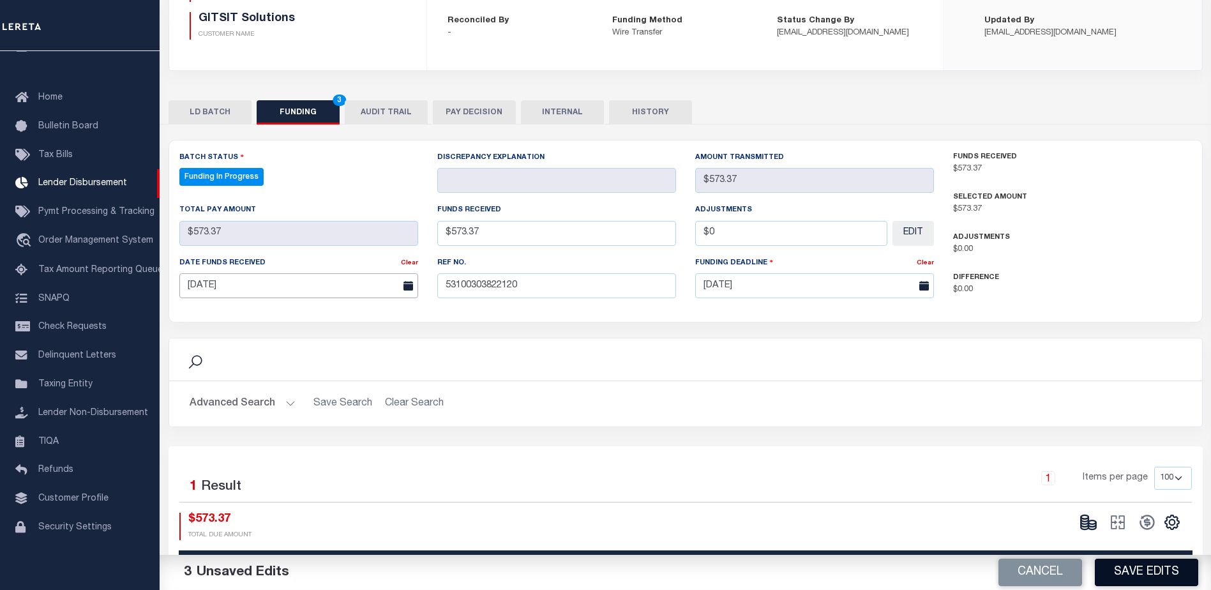
scroll to position [192, 0]
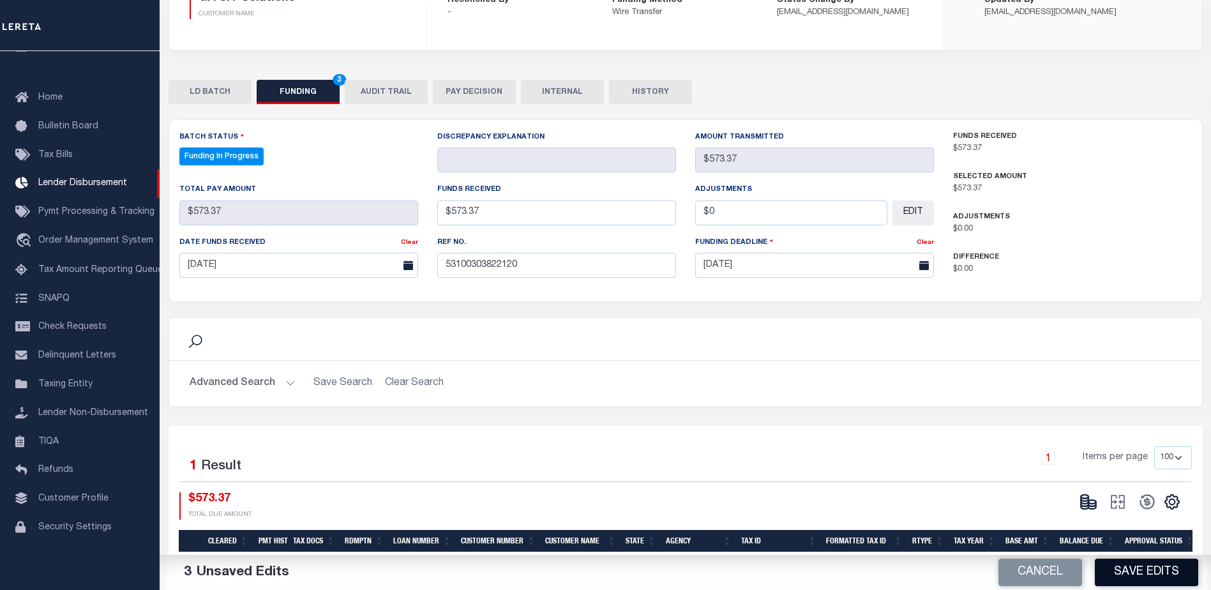
click at [1128, 582] on button "Save Edits" at bounding box center [1146, 572] width 103 height 27
type input "$573.37"
type input "$0"
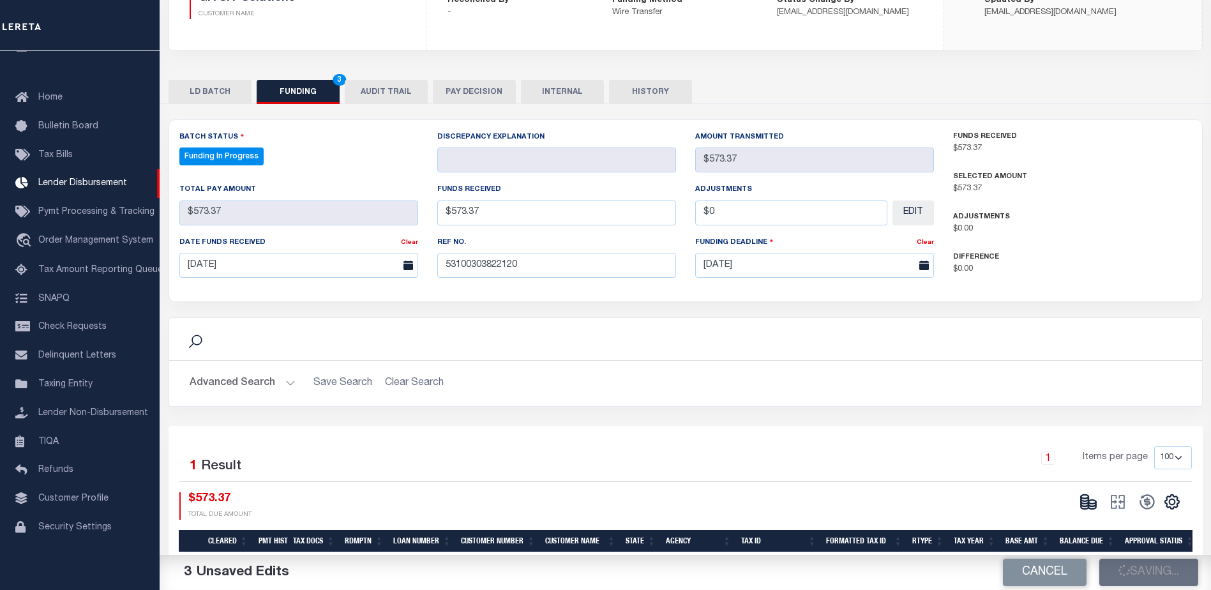
select select "100"
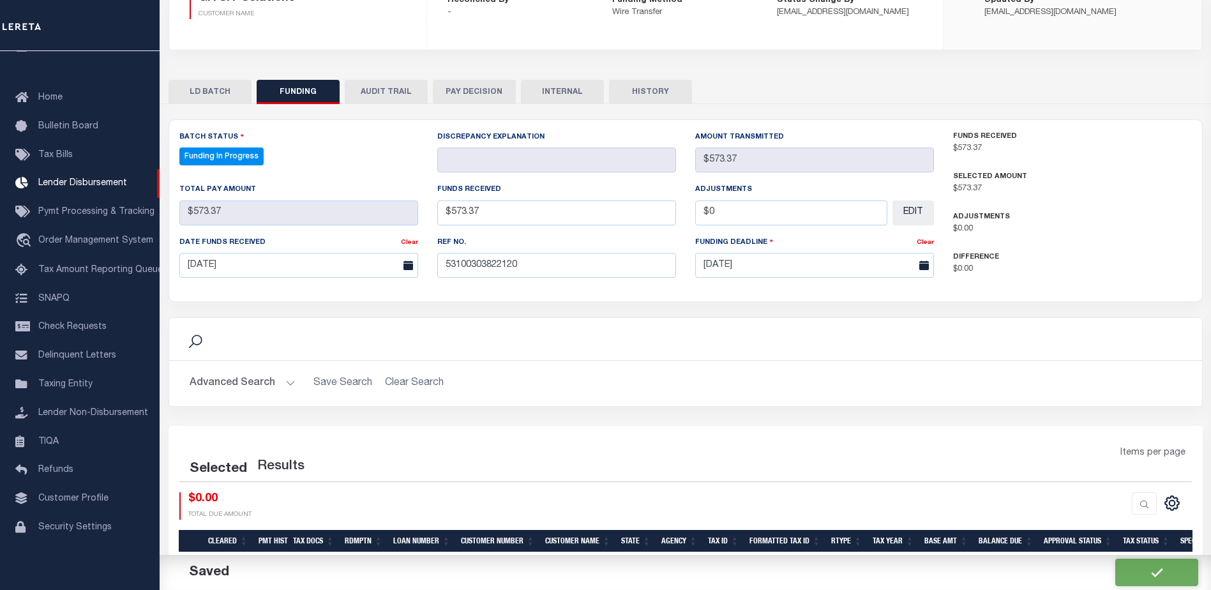
select select "100"
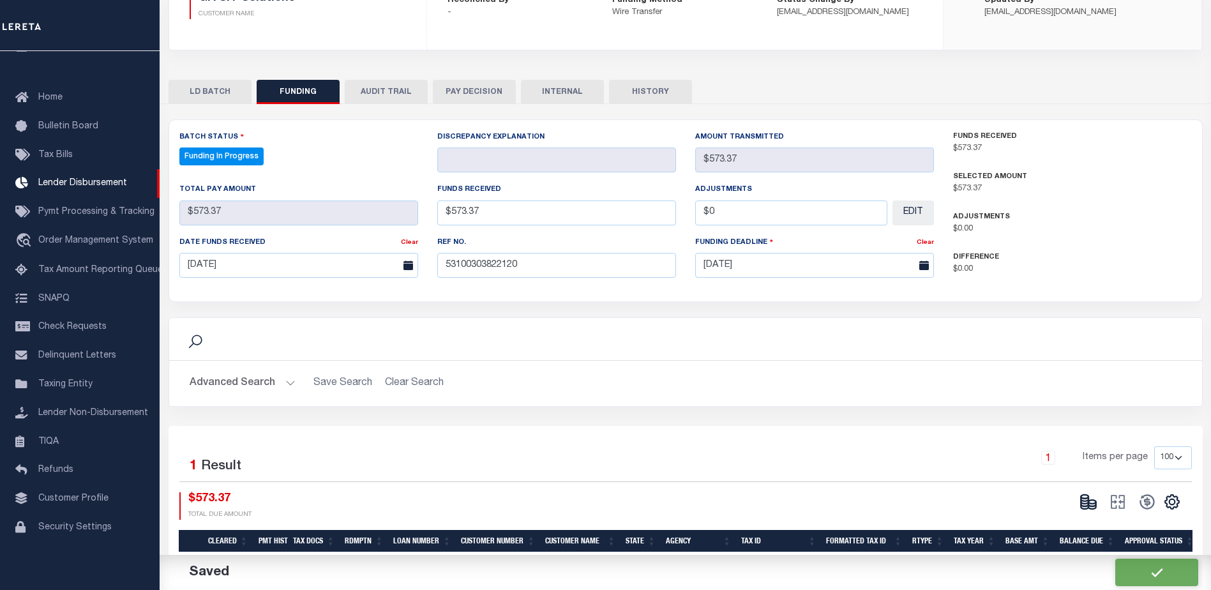
click at [1098, 510] on button at bounding box center [1088, 501] width 29 height 19
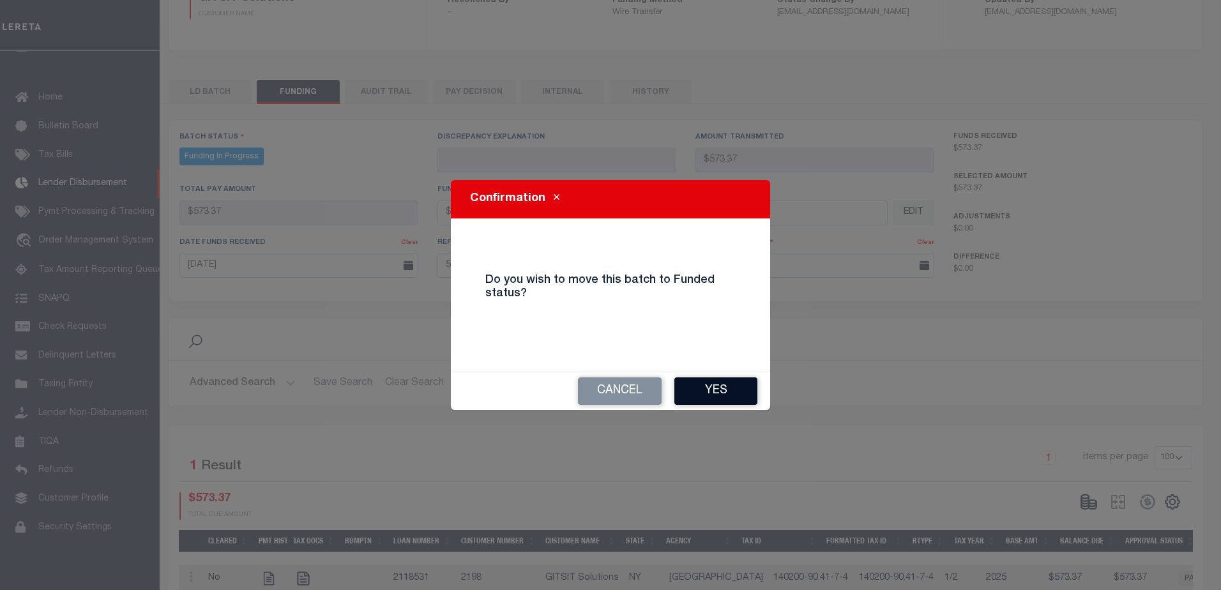
click at [724, 398] on button "Yes" at bounding box center [715, 390] width 83 height 27
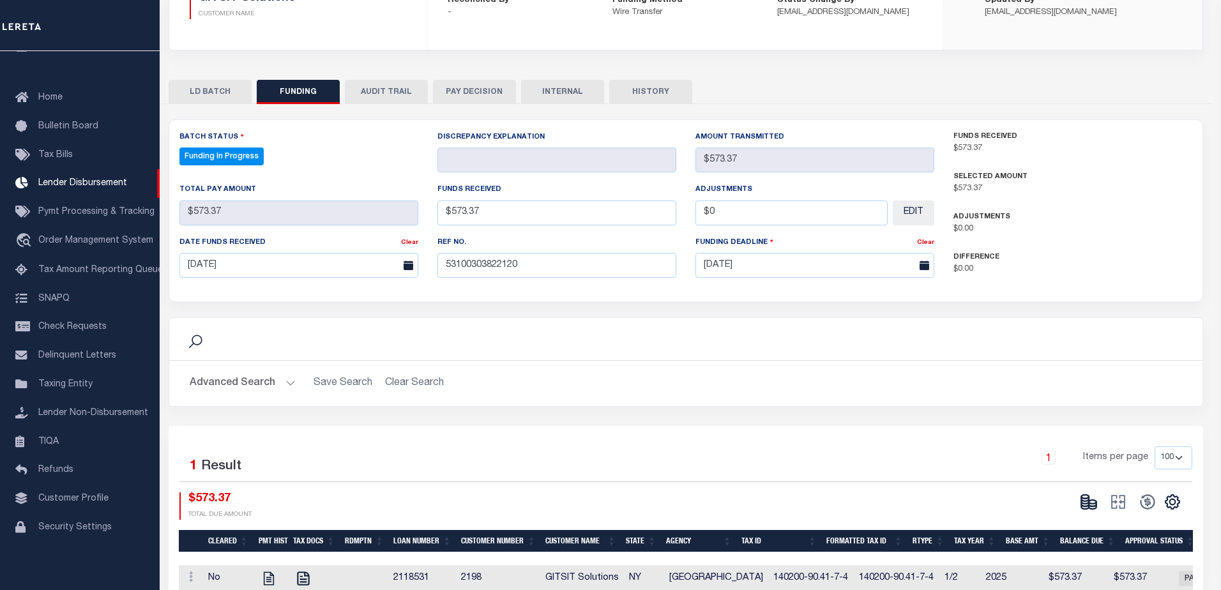
type input "$573.37"
type input "$0"
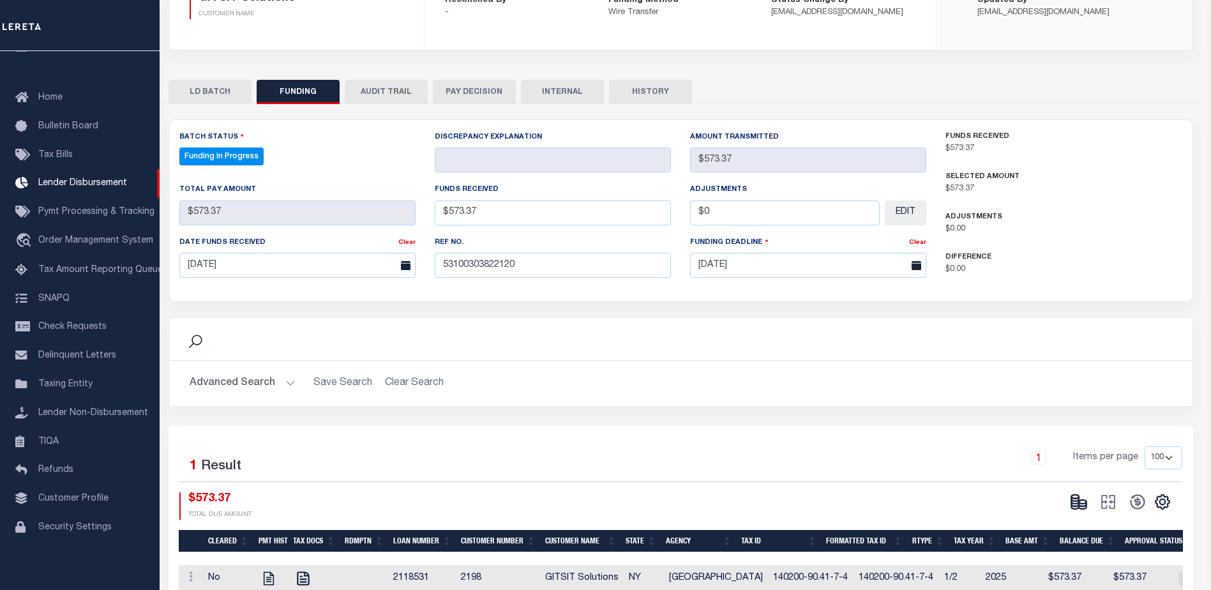
select select "100"
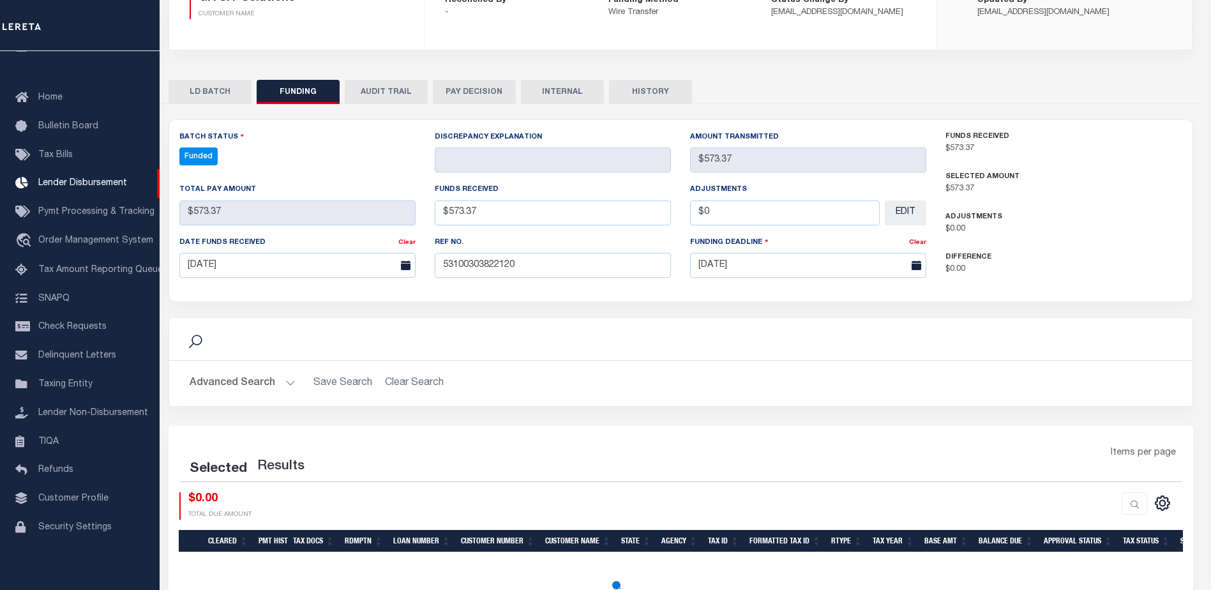
select select "100"
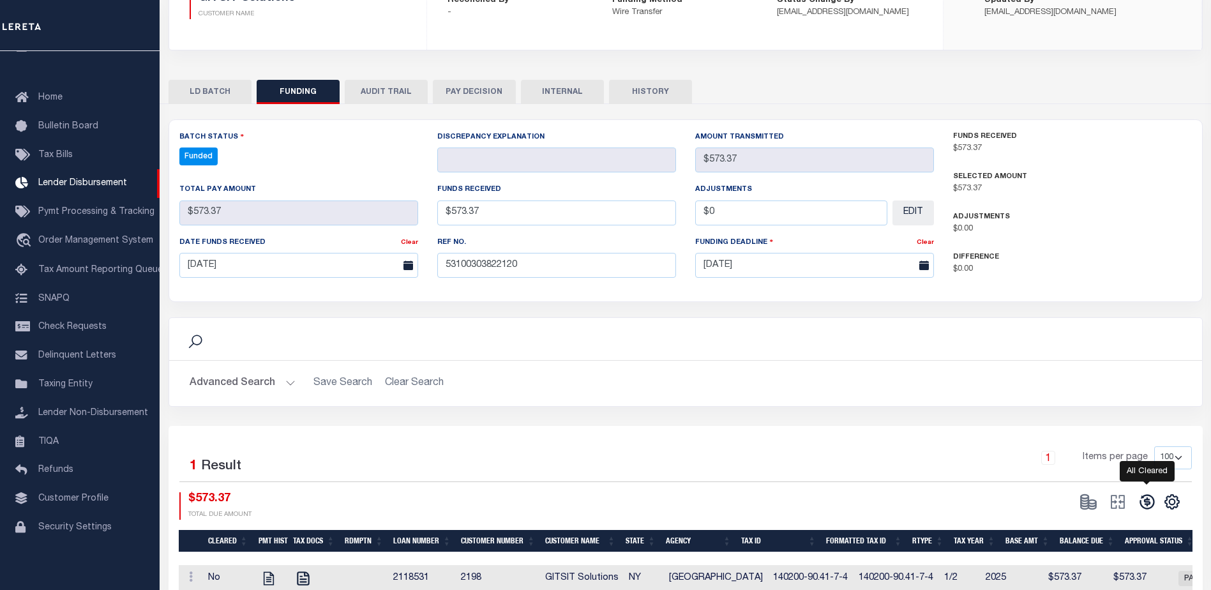
click at [1144, 497] on icon at bounding box center [1147, 502] width 15 height 15
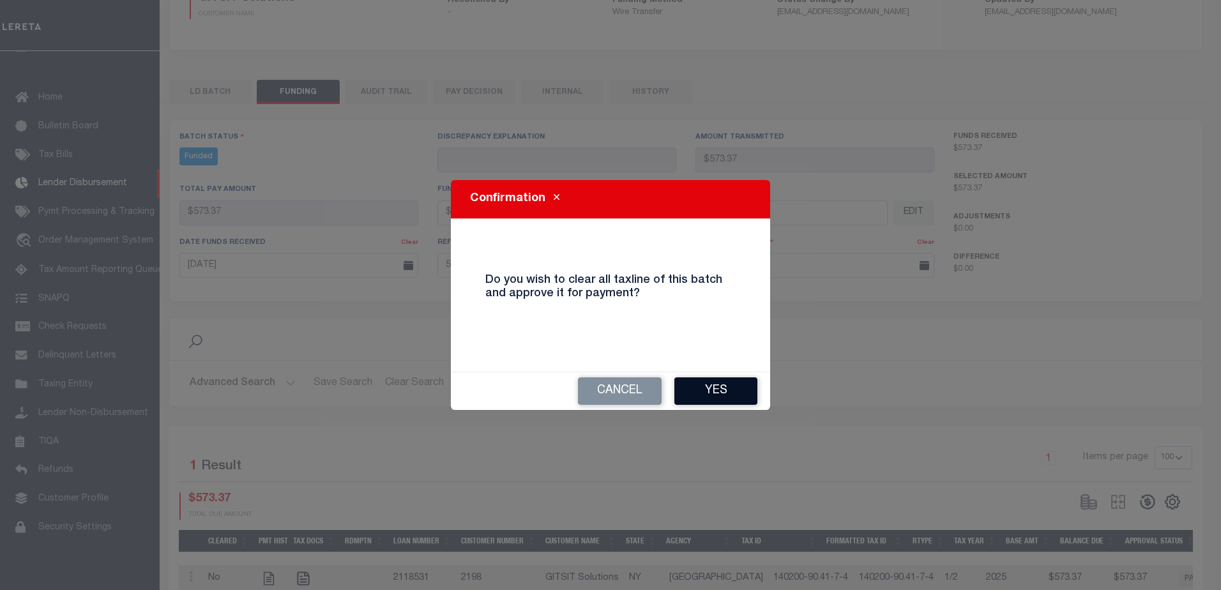
click at [714, 391] on button "Yes" at bounding box center [715, 390] width 83 height 27
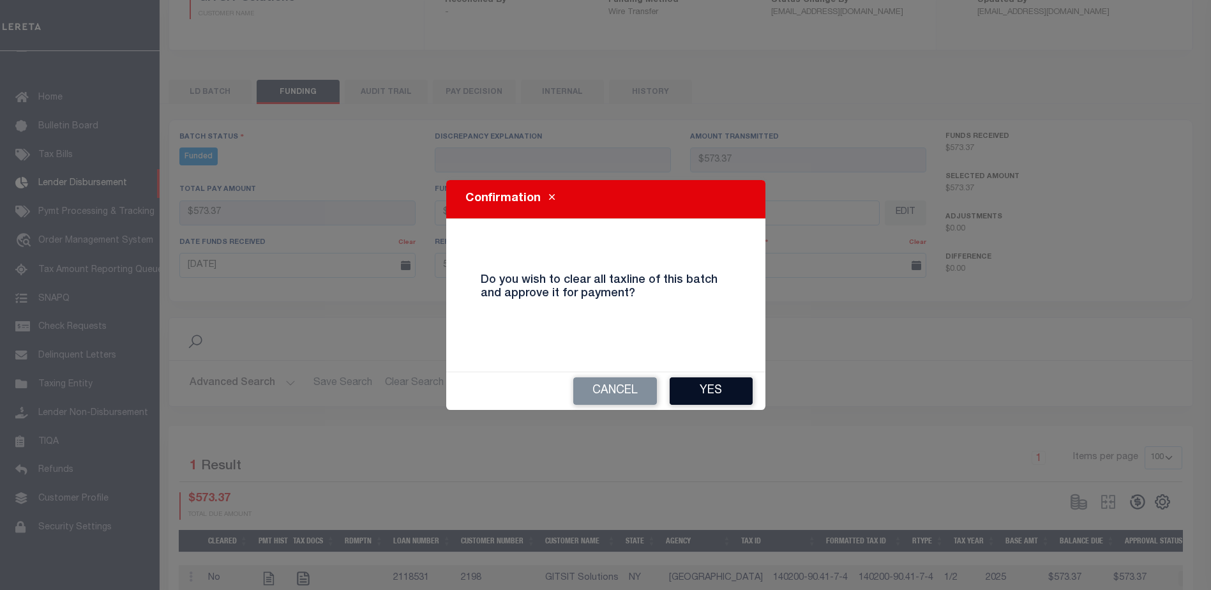
type input "$573.37"
type input "$0"
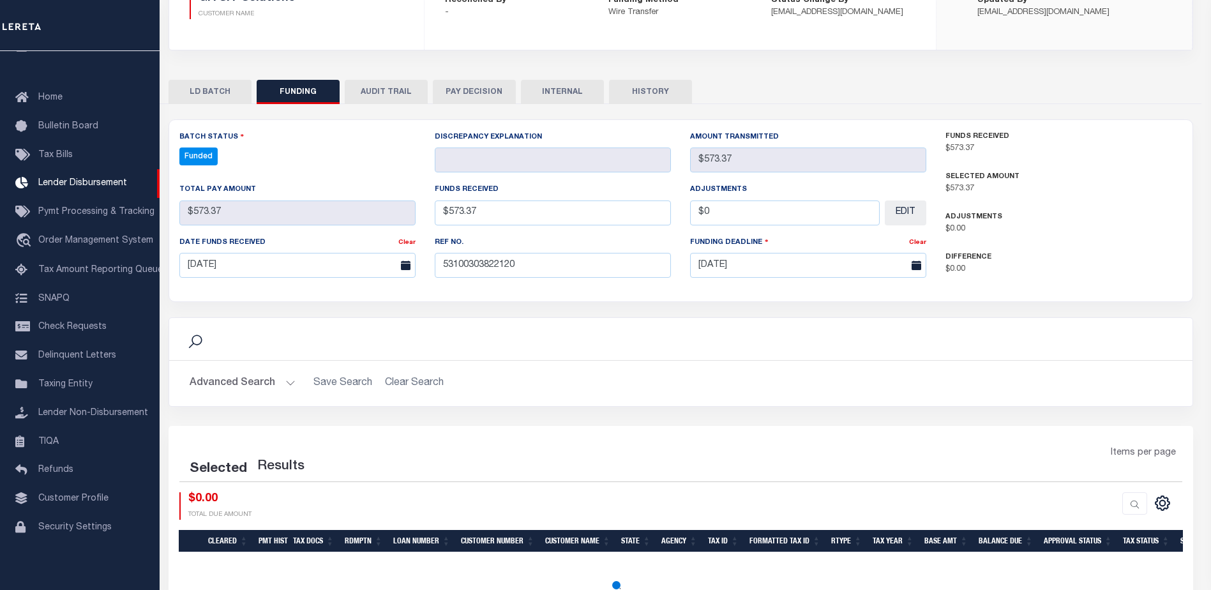
select select "100"
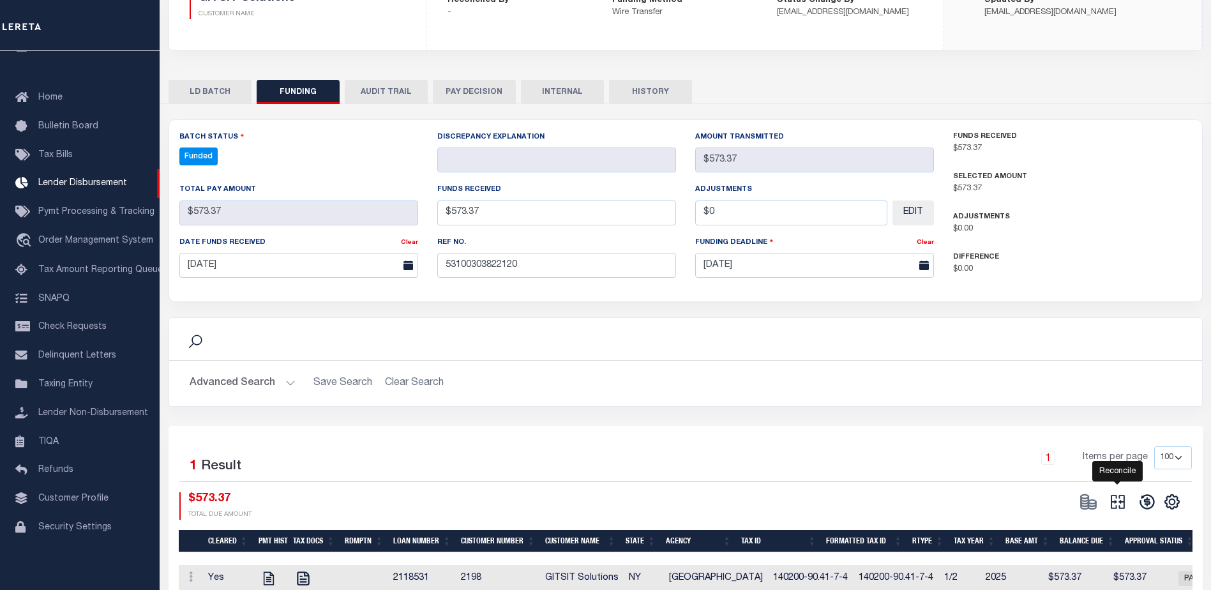
click at [1109, 503] on icon at bounding box center [1118, 502] width 18 height 18
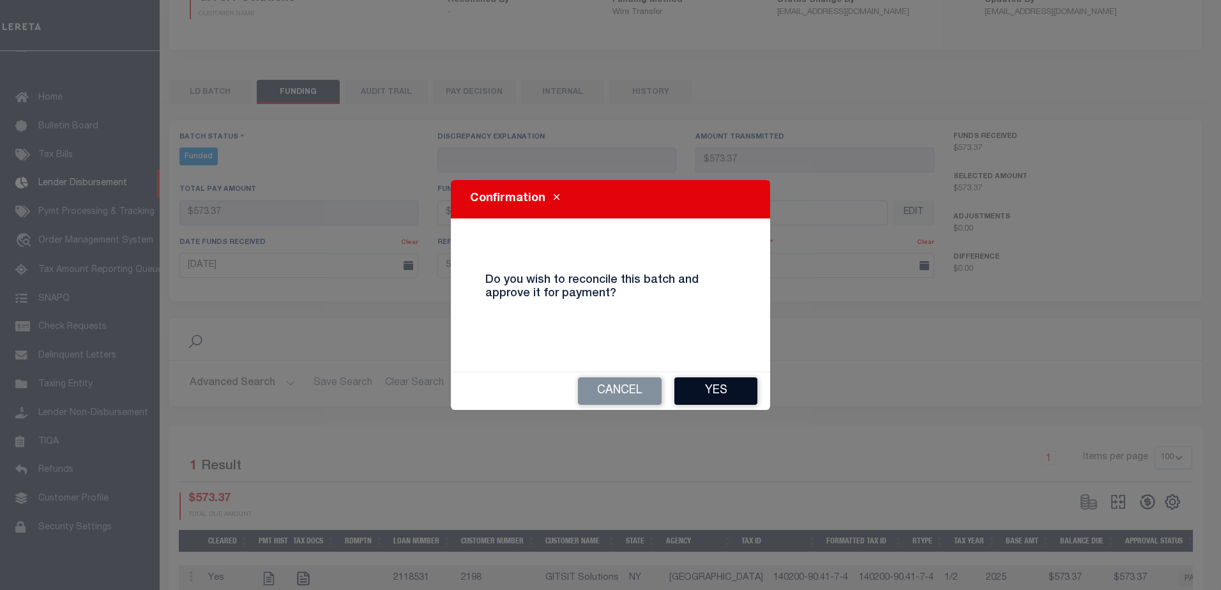
click at [699, 393] on button "Yes" at bounding box center [715, 390] width 83 height 27
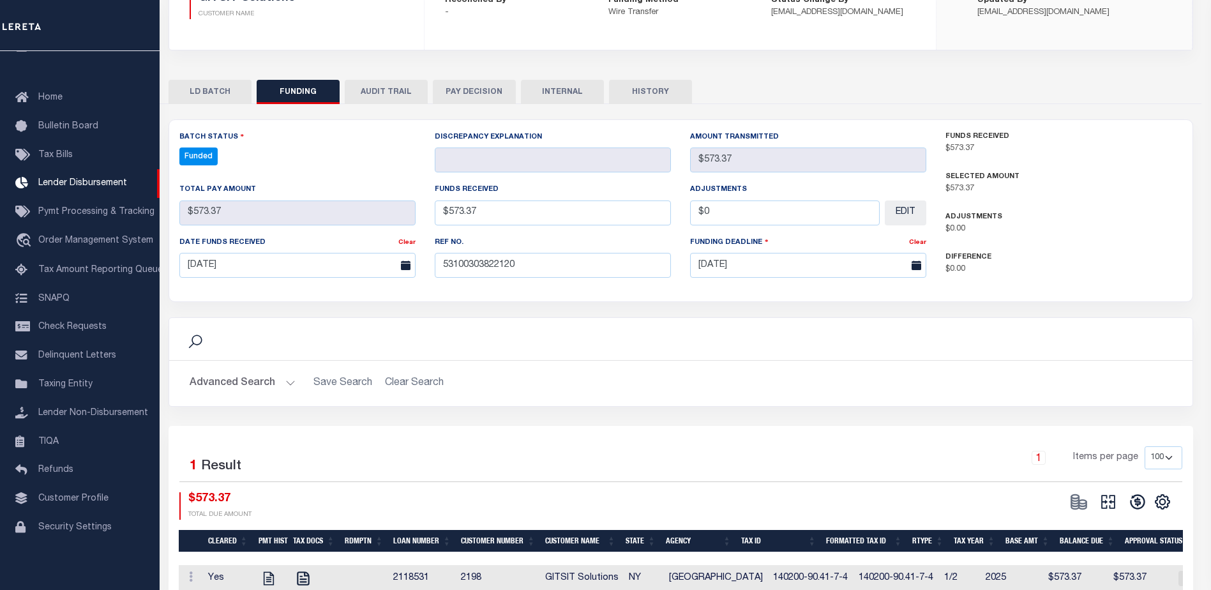
type input "$573.37"
type input "$0"
select select "100"
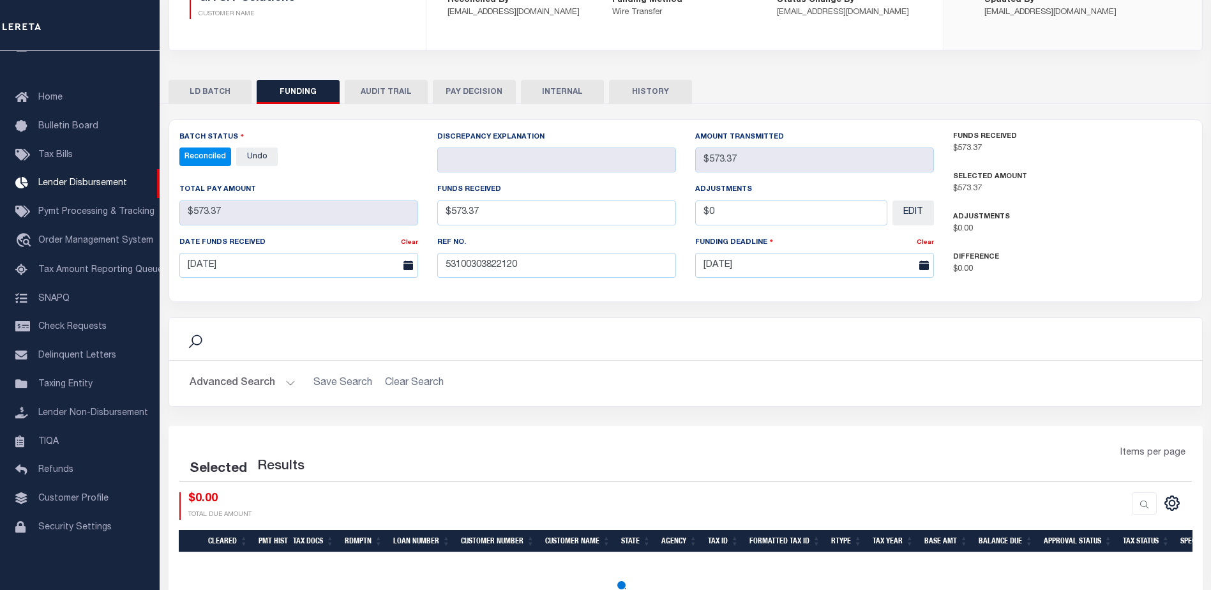
select select "100"
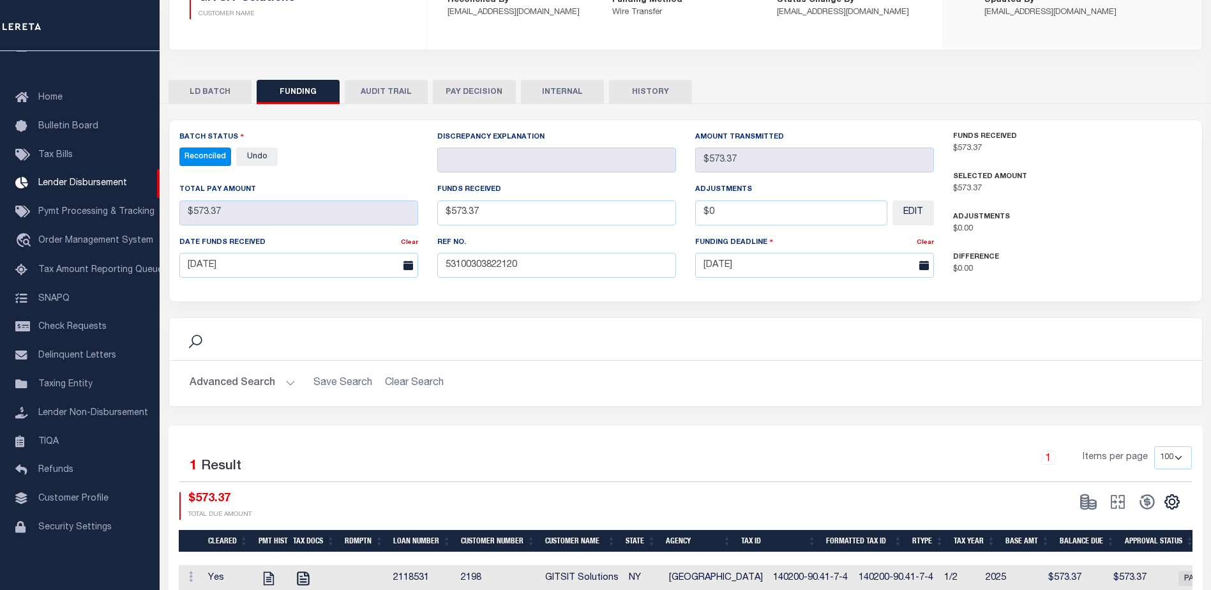
click at [554, 101] on button "INTERNAL" at bounding box center [562, 92] width 83 height 24
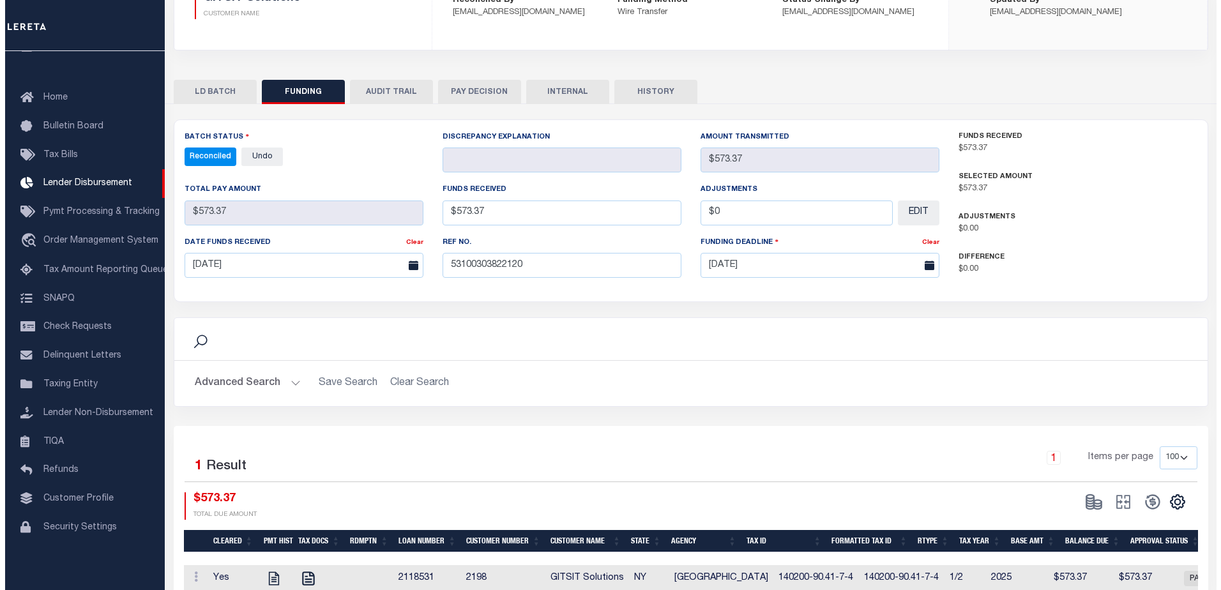
scroll to position [0, 0]
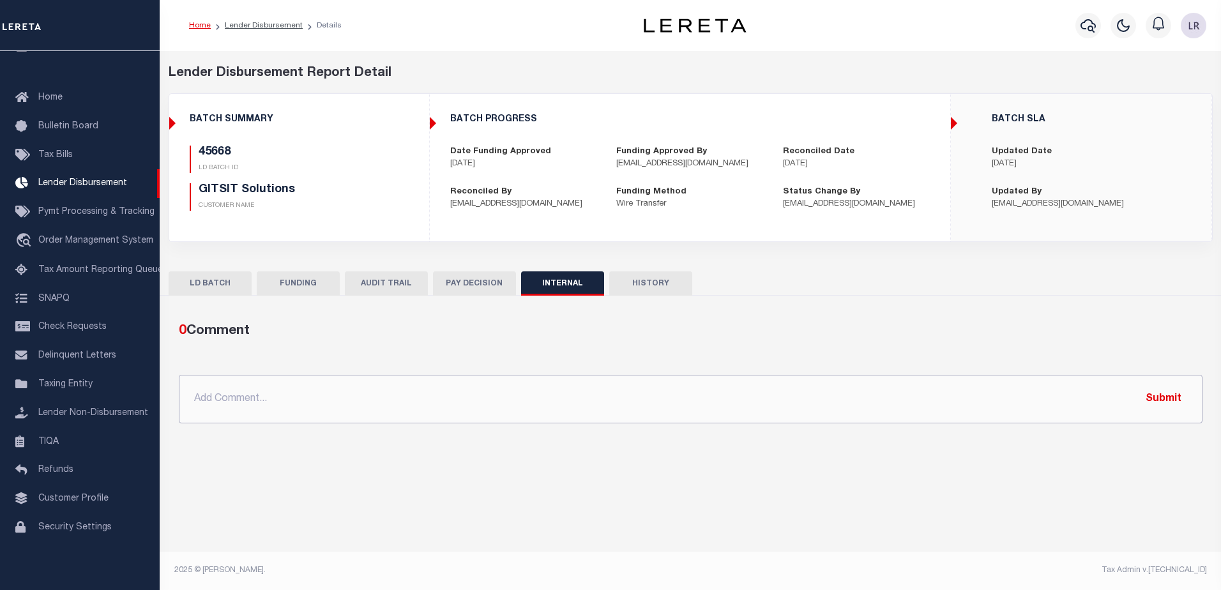
click at [664, 378] on input "text" at bounding box center [691, 399] width 1024 height 49
paste input ""ORG AMT - $4199.53 45678 - $3626.16 45668 - $573.37""
type input ""ORG AMT - $4199.53 45678 - $3626.16 45668 - $573.37""
click at [1168, 406] on button "Submit" at bounding box center [1163, 399] width 52 height 26
